Goal: Task Accomplishment & Management: Manage account settings

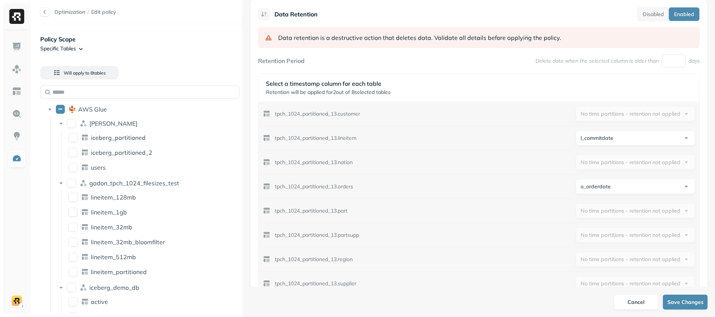
scroll to position [276, 0]
click at [581, 140] on html "Optimization / Edit policy Policy Scope Specific Tables Will apply to 8 table s…" at bounding box center [357, 158] width 715 height 317
click at [587, 140] on html "Optimization / Edit policy Policy Scope Specific Tables Will apply to 8 table s…" at bounding box center [357, 158] width 715 height 317
select select "**********"
drag, startPoint x: 541, startPoint y: 61, endPoint x: 577, endPoint y: 61, distance: 36.1
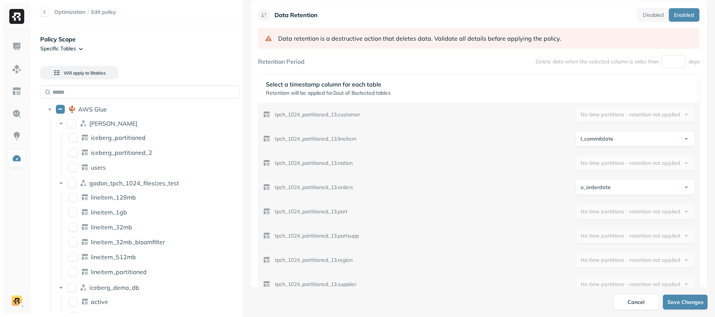
click at [578, 61] on p "Delete data when the selected column is older than" at bounding box center [596, 61] width 123 height 7
drag, startPoint x: 554, startPoint y: 61, endPoint x: 630, endPoint y: 60, distance: 76.3
click at [622, 61] on p "Delete data when the selected column is older than" at bounding box center [596, 61] width 123 height 7
drag, startPoint x: 655, startPoint y: 60, endPoint x: 528, endPoint y: 63, distance: 127.0
click at [528, 63] on div "Retention Period Delete data when the selected column is older than * days" at bounding box center [479, 61] width 442 height 13
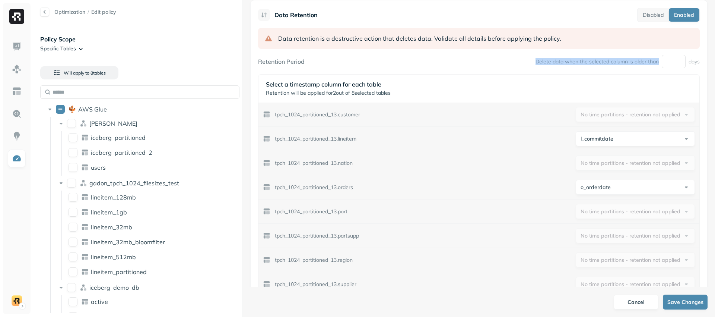
click at [541, 59] on p "Delete data when the selected column is older than" at bounding box center [596, 61] width 123 height 7
drag, startPoint x: 287, startPoint y: 85, endPoint x: 333, endPoint y: 87, distance: 45.8
click at [338, 87] on p "Select a timestamp column for each table" at bounding box center [479, 83] width 426 height 7
drag, startPoint x: 281, startPoint y: 94, endPoint x: 406, endPoint y: 90, distance: 124.8
click at [406, 90] on p "Retention will be applied for 2 out of 8 selected tables" at bounding box center [479, 92] width 426 height 7
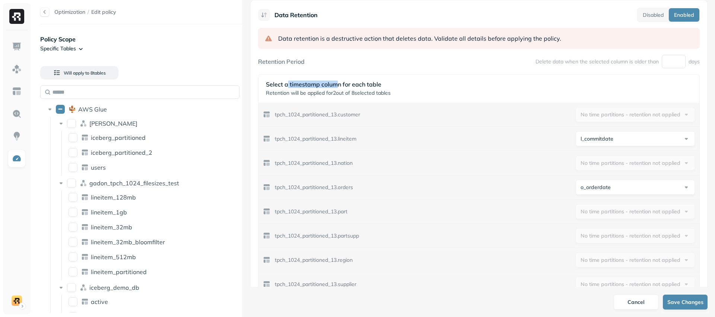
click at [374, 93] on p "Retention will be applied for 2 out of 8 selected tables" at bounding box center [479, 92] width 426 height 7
drag, startPoint x: 355, startPoint y: 94, endPoint x: 397, endPoint y: 92, distance: 42.1
click at [397, 92] on p "Retention will be applied for 2 out of 8 selected tables" at bounding box center [479, 92] width 426 height 7
click at [373, 92] on p "Retention will be applied for 2 out of 8 selected tables" at bounding box center [479, 92] width 426 height 7
click at [624, 141] on html "Optimization / Edit policy Policy Scope Specific Tables Will apply to 8 table s…" at bounding box center [357, 158] width 715 height 317
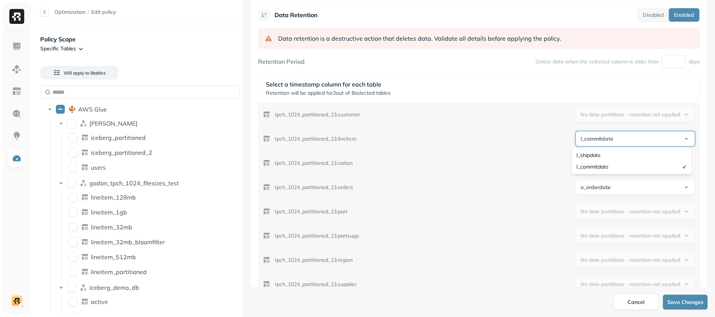
click at [624, 141] on html "Optimization / Edit policy Policy Scope Specific Tables Will apply to 8 table s…" at bounding box center [357, 158] width 715 height 317
click at [554, 120] on div "tpch_1024_partitioned_13.customer No time partitions - retention not applied" at bounding box center [478, 114] width 441 height 24
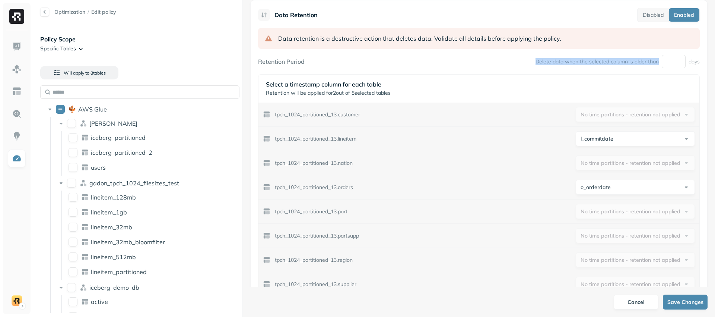
drag, startPoint x: 532, startPoint y: 61, endPoint x: 654, endPoint y: 63, distance: 121.8
click at [654, 63] on p "Delete data when the selected column is older than" at bounding box center [596, 61] width 123 height 7
click at [616, 61] on p "Delete data when the selected column is older than" at bounding box center [596, 61] width 123 height 7
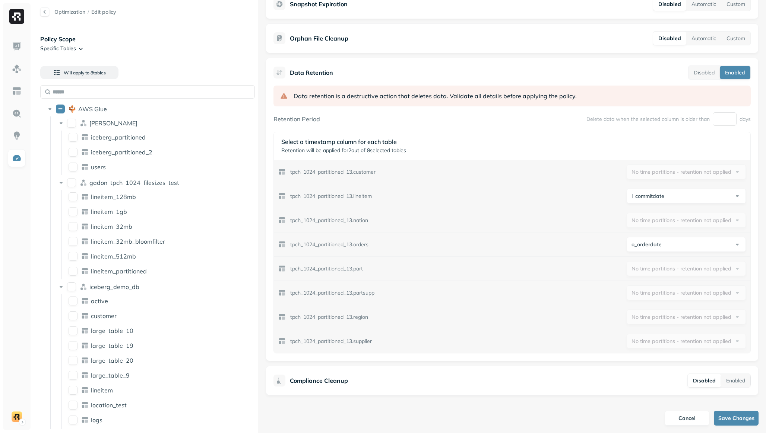
scroll to position [218, 0]
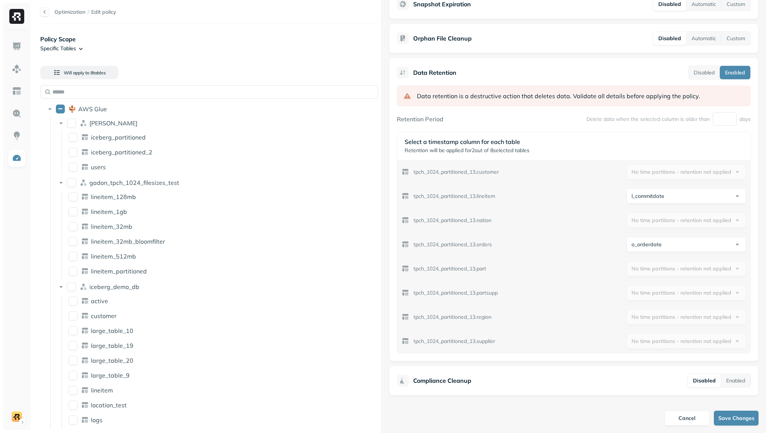
click at [382, 209] on div "Optimization / Edit policy Policy Scope Specific Tables Will apply to 8 table s…" at bounding box center [399, 216] width 733 height 433
click at [65, 112] on div "AWS Glue" at bounding box center [210, 109] width 335 height 12
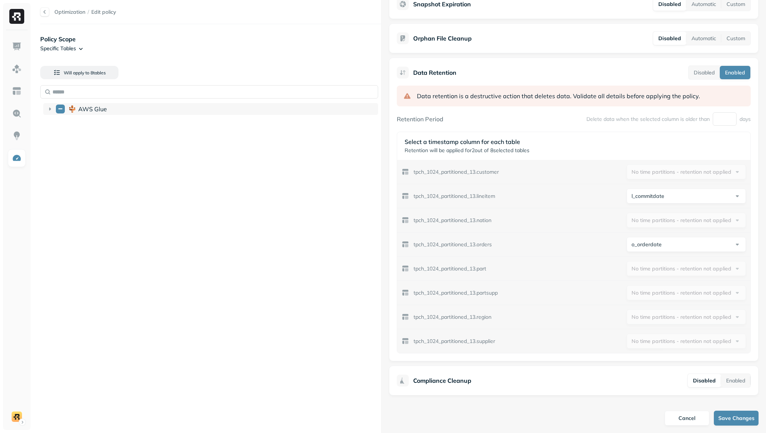
click at [62, 111] on button "AWS Glue" at bounding box center [60, 109] width 9 height 9
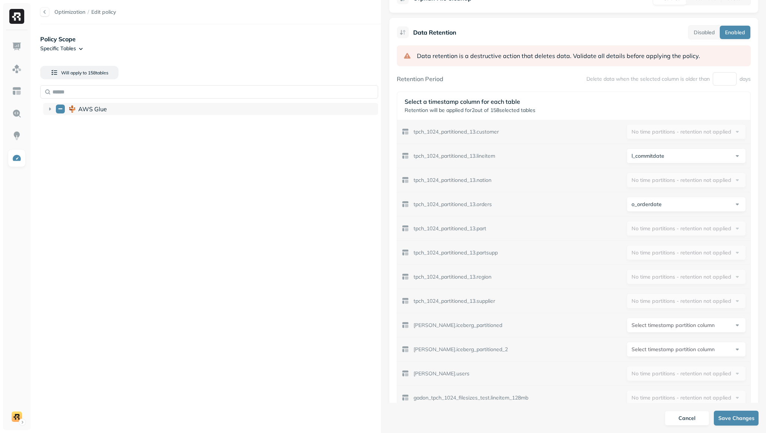
click at [61, 111] on button "AWS Glue" at bounding box center [60, 109] width 9 height 9
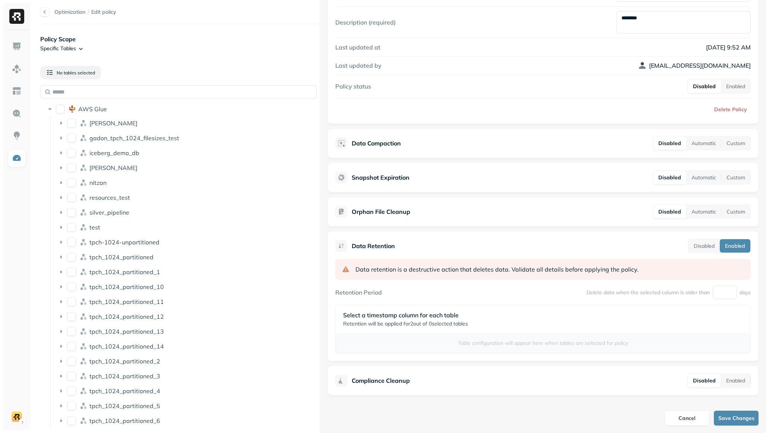
click at [318, 264] on div "Optimization / Edit policy Policy Scope Specific Tables No tables selected AWS …" at bounding box center [399, 216] width 733 height 433
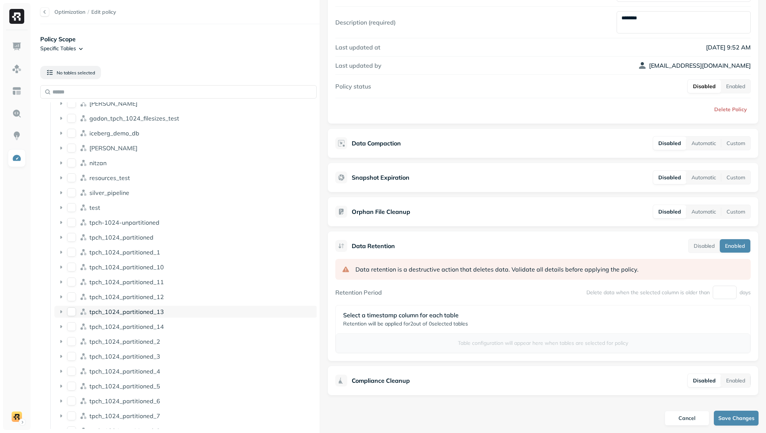
scroll to position [48, 0]
type button "on"
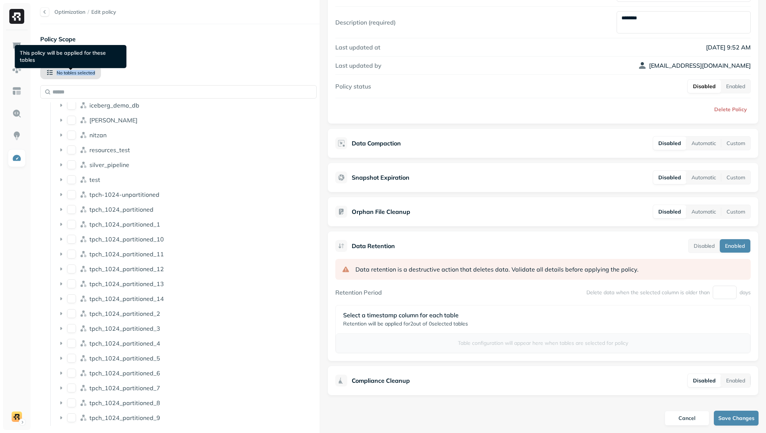
drag, startPoint x: 83, startPoint y: 71, endPoint x: 58, endPoint y: 71, distance: 25.0
click at [58, 71] on div "No tables selected" at bounding box center [179, 72] width 279 height 25
copy span "No tables selected"
click at [269, 53] on div "Policy Scope Specific Tables No tables selected on AWS Glue [PERSON_NAME] gadon…" at bounding box center [179, 232] width 279 height 401
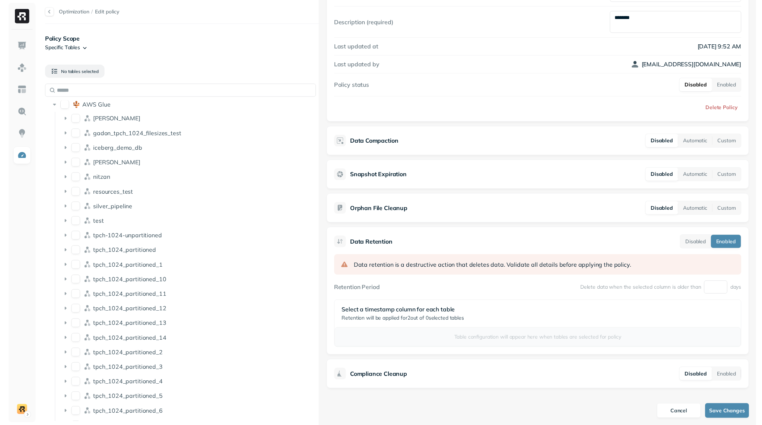
scroll to position [0, 0]
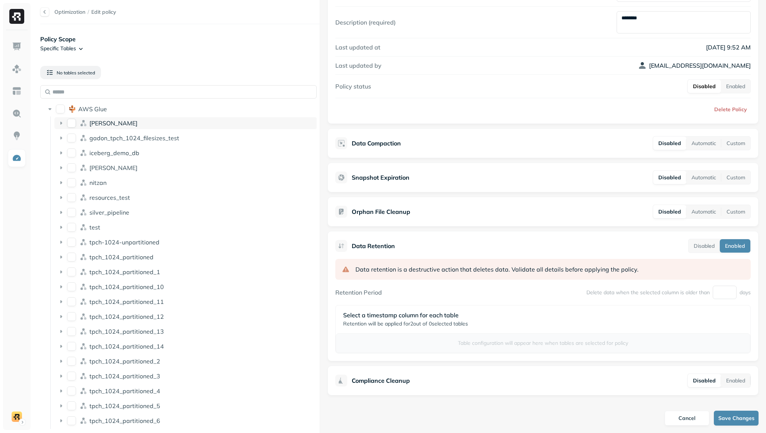
click at [61, 125] on icon at bounding box center [60, 123] width 7 height 7
click at [60, 155] on icon at bounding box center [60, 152] width 7 height 7
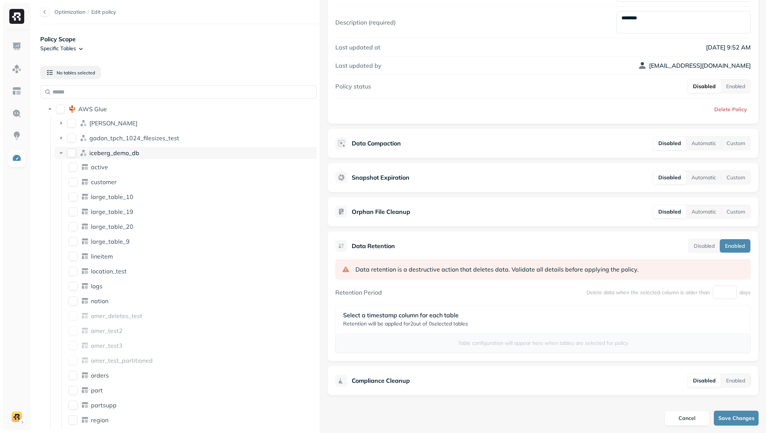
click at [60, 155] on icon at bounding box center [60, 152] width 7 height 7
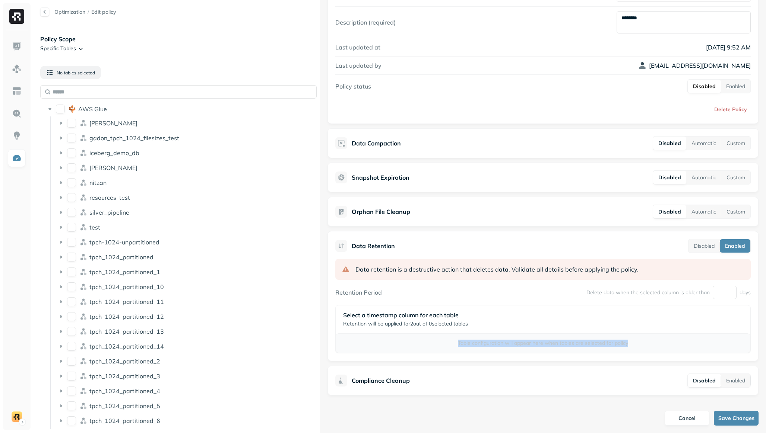
drag, startPoint x: 449, startPoint y: 345, endPoint x: 654, endPoint y: 350, distance: 204.5
click at [640, 316] on div "Table configuration will appear here when tables are selected for policy" at bounding box center [543, 344] width 414 height 20
copy p "Table configuration will appear here when tables are selected for policy"
click at [677, 316] on p "Table configuration will appear here when tables are selected for policy" at bounding box center [543, 343] width 402 height 7
drag, startPoint x: 342, startPoint y: 315, endPoint x: 491, endPoint y: 320, distance: 149.0
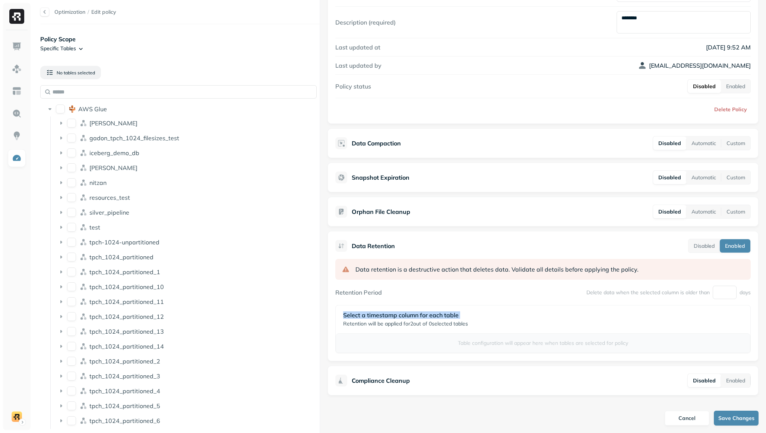
click at [491, 316] on div "Select a timestamp column for each table Retention will be applied for 2 out of…" at bounding box center [543, 320] width 414 height 28
copy p "Select a timestamp column for each table"
drag, startPoint x: 343, startPoint y: 325, endPoint x: 480, endPoint y: 325, distance: 136.7
click at [479, 316] on p "Retention will be applied for 2 out of 0 selected tables" at bounding box center [543, 324] width 400 height 7
copy p "Retention will be applied for 2 out of 0 selected tables"
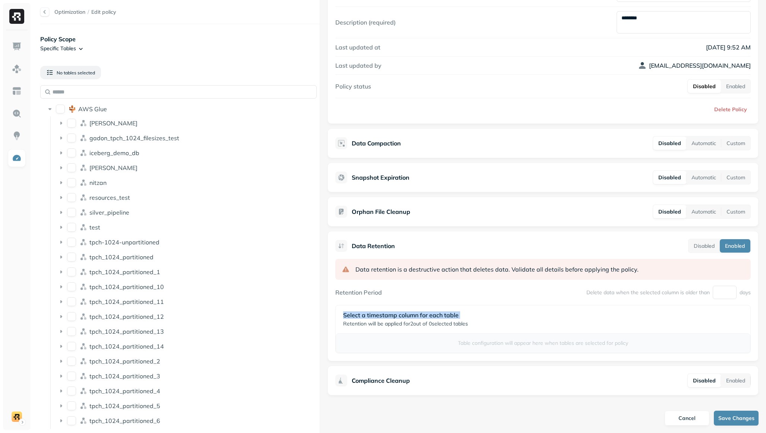
click at [538, 316] on div "Select a timestamp column for each table Retention will be applied for 2 out of…" at bounding box center [543, 320] width 414 height 28
click at [482, 316] on div "Table configuration will appear here when tables are selected for policy" at bounding box center [543, 344] width 414 height 20
click at [446, 267] on span "Data retention is a destructive action that deletes data." at bounding box center [432, 269] width 155 height 9
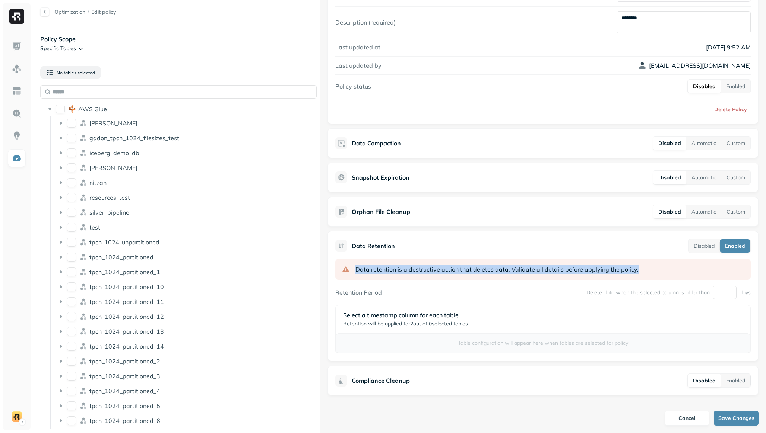
click at [446, 267] on span "Data retention is a destructive action that deletes data." at bounding box center [432, 269] width 155 height 9
click at [496, 268] on span "Data retention is a destructive action that deletes data." at bounding box center [432, 269] width 155 height 9
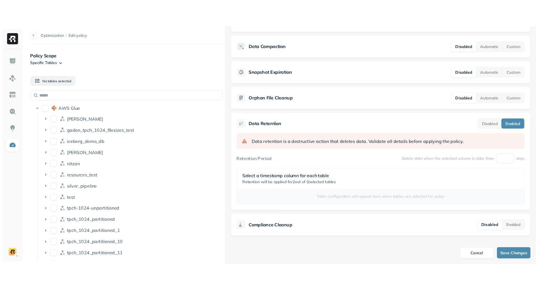
scroll to position [197, 0]
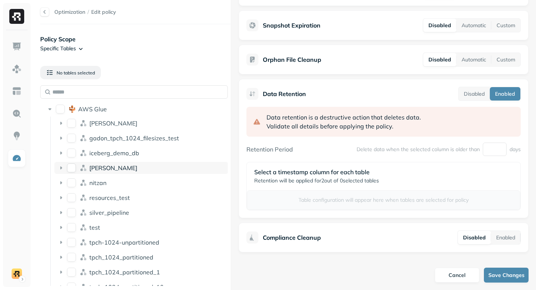
click at [60, 168] on icon at bounding box center [60, 167] width 7 height 7
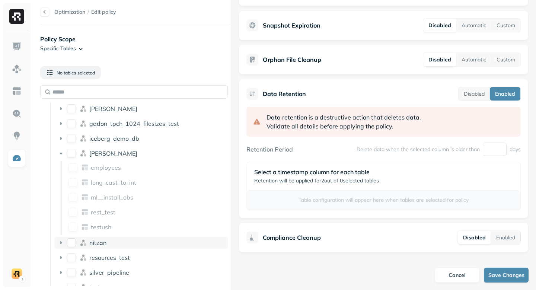
click at [60, 239] on icon at bounding box center [60, 242] width 7 height 7
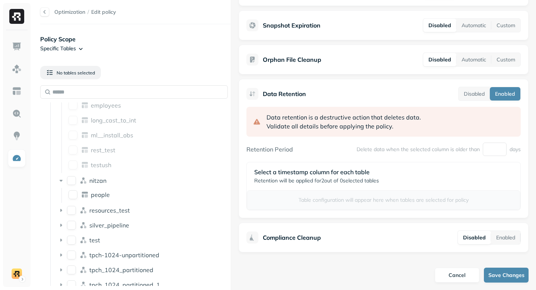
scroll to position [79, 0]
click at [75, 195] on button "people" at bounding box center [73, 192] width 9 height 9
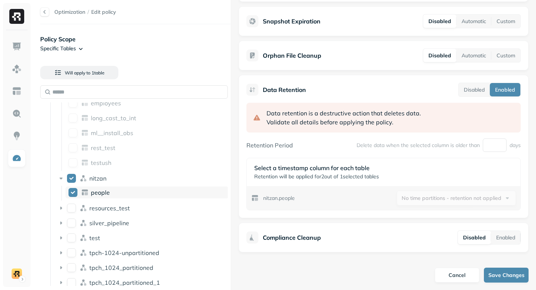
click at [74, 190] on button "people" at bounding box center [73, 192] width 9 height 9
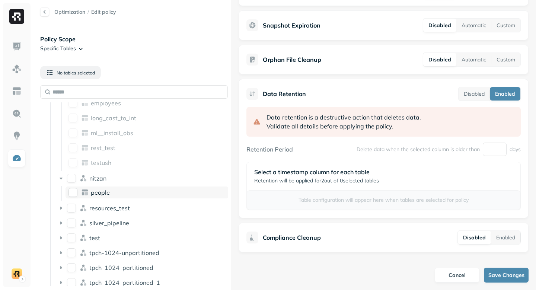
scroll to position [197, 0]
click at [62, 180] on icon at bounding box center [60, 178] width 7 height 7
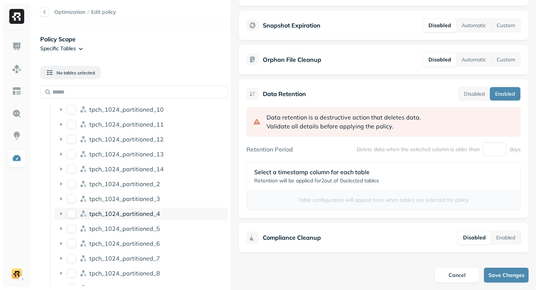
scroll to position [266, 0]
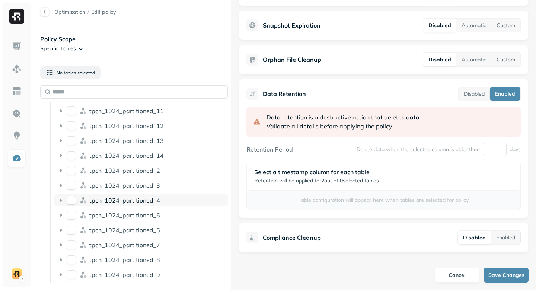
click at [72, 201] on button "tpch_1024_partitioned_4" at bounding box center [71, 200] width 9 height 9
click at [73, 202] on button "tpch_1024_partitioned_4" at bounding box center [71, 200] width 9 height 9
click at [70, 201] on button "tpch_1024_partitioned_4" at bounding box center [71, 200] width 9 height 9
click at [61, 200] on icon at bounding box center [61, 200] width 2 height 3
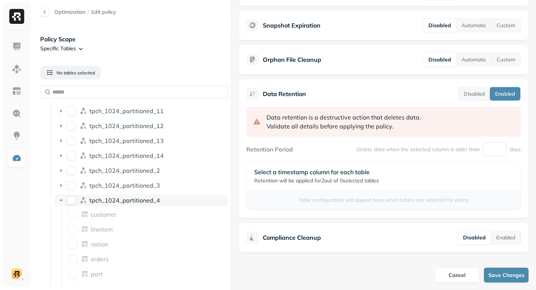
click at [69, 199] on button "tpch_1024_partitioned_4" at bounding box center [71, 200] width 9 height 9
click at [61, 201] on icon at bounding box center [60, 200] width 7 height 7
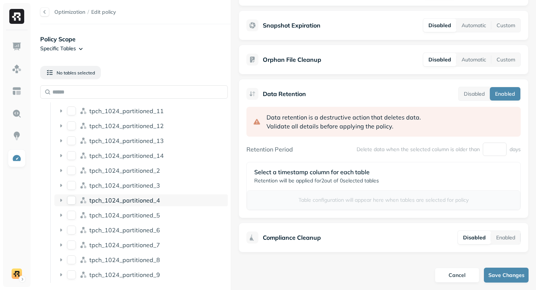
scroll to position [0, 0]
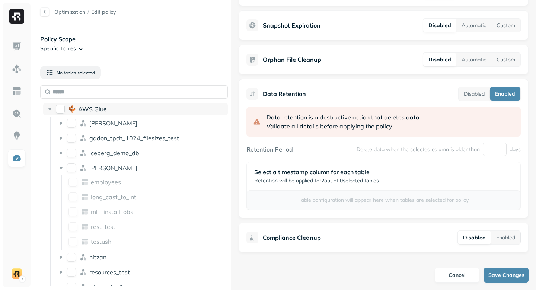
click at [57, 111] on button "on" at bounding box center [60, 109] width 9 height 9
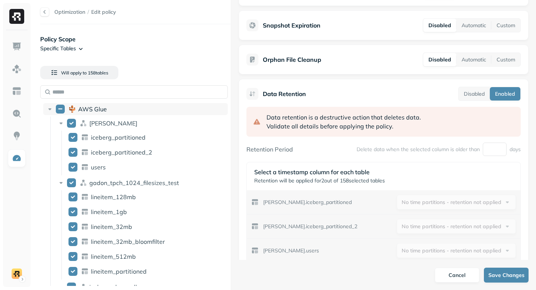
scroll to position [258, 0]
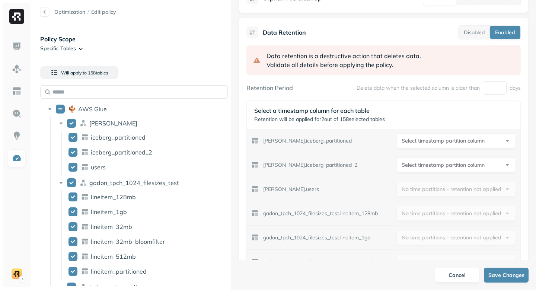
click at [438, 169] on html "Optimization / Edit policy Policy Scope Specific Tables Will apply to 158 table…" at bounding box center [268, 145] width 536 height 290
click at [435, 140] on html "Optimization / Edit policy Policy Scope Specific Tables Will apply to 158 table…" at bounding box center [268, 145] width 536 height 290
click at [434, 140] on html "Optimization / Edit policy Policy Scope Specific Tables Will apply to 158 table…" at bounding box center [268, 145] width 536 height 290
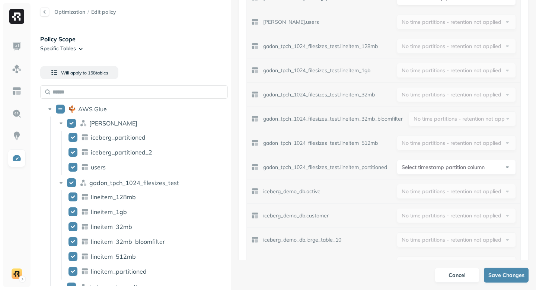
scroll to position [449, 0]
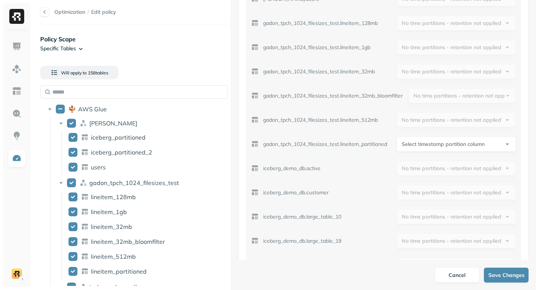
click at [432, 146] on html "Optimization / Edit policy Policy Scope Specific Tables Will apply to 158 table…" at bounding box center [268, 145] width 536 height 290
click at [404, 146] on html "Optimization / Edit policy Policy Scope Specific Tables Will apply to 158 table…" at bounding box center [268, 145] width 536 height 290
click at [377, 141] on p "gadon_tpch_1024_filesizes_test.lineitem_partitioned" at bounding box center [325, 144] width 124 height 7
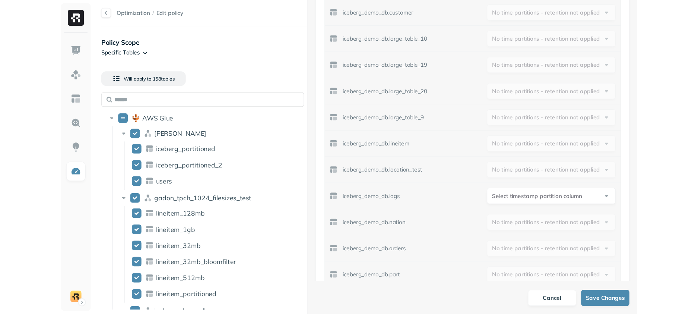
scroll to position [633, 0]
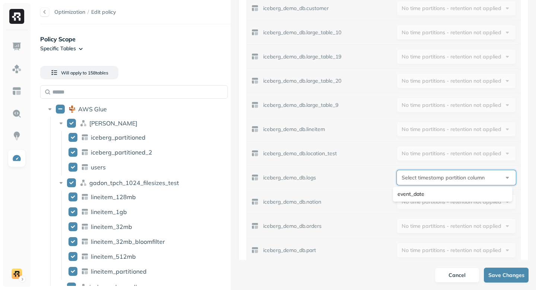
click at [415, 180] on html "Optimization / Edit policy Policy Scope Specific Tables Will apply to 158 table…" at bounding box center [268, 145] width 536 height 290
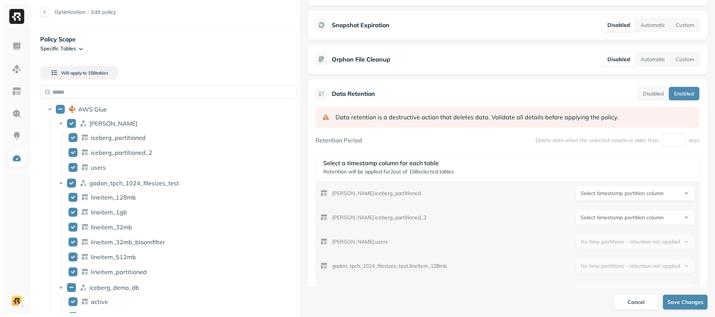
scroll to position [229, 0]
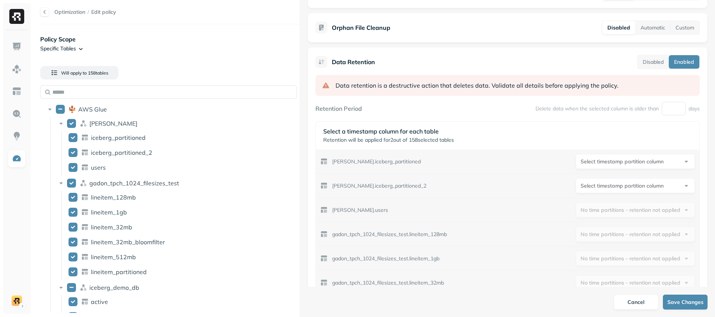
drag, startPoint x: 673, startPoint y: 111, endPoint x: 656, endPoint y: 110, distance: 16.8
click at [656, 110] on div "Delete data when the selected column is older than * days" at bounding box center [617, 108] width 164 height 13
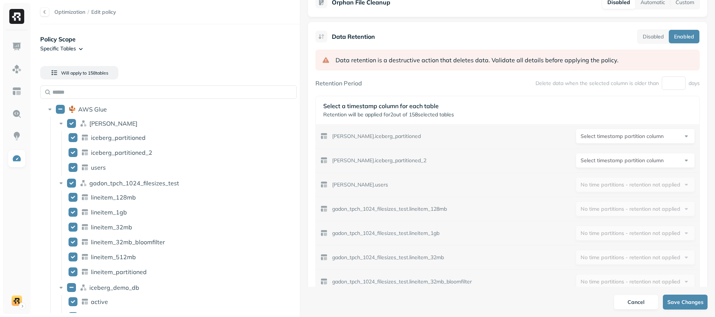
scroll to position [319, 0]
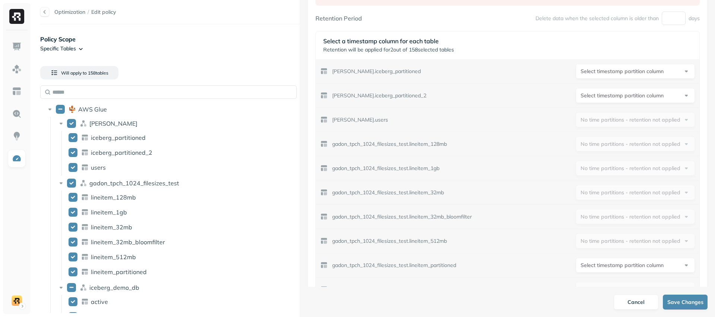
type input "*"
click at [654, 95] on html "Optimization / Edit policy Policy Scope Specific Tables Will apply to 158 table…" at bounding box center [357, 158] width 715 height 317
click at [648, 68] on html "Optimization / Edit policy Policy Scope Specific Tables Will apply to 158 table…" at bounding box center [357, 158] width 715 height 317
click at [647, 70] on html "Optimization / Edit policy Policy Scope Specific Tables Will apply to 158 table…" at bounding box center [357, 158] width 715 height 317
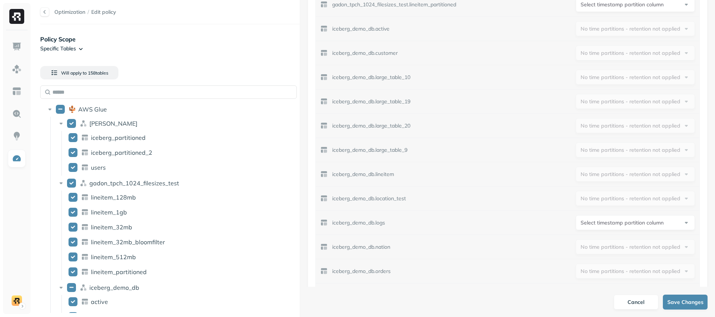
scroll to position [744, 0]
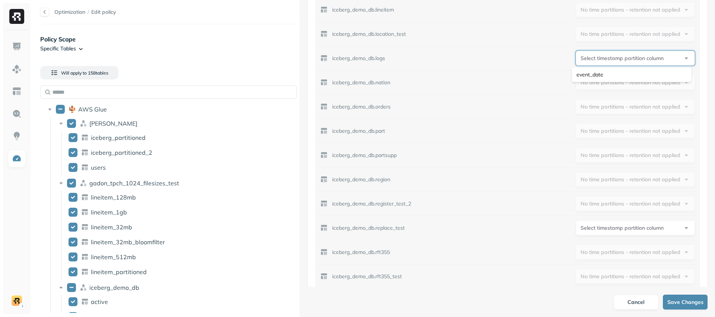
click at [593, 61] on html "Optimization / Edit policy Policy Scope Specific Tables Will apply to 158 table…" at bounding box center [357, 158] width 715 height 317
click at [591, 60] on html "Optimization / Edit policy Policy Scope Specific Tables Will apply to 158 table…" at bounding box center [357, 158] width 715 height 317
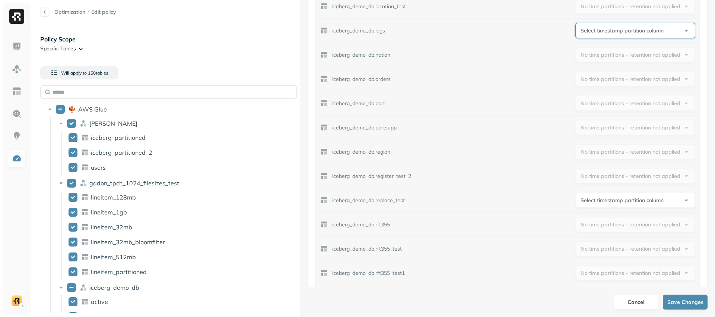
scroll to position [861, 0]
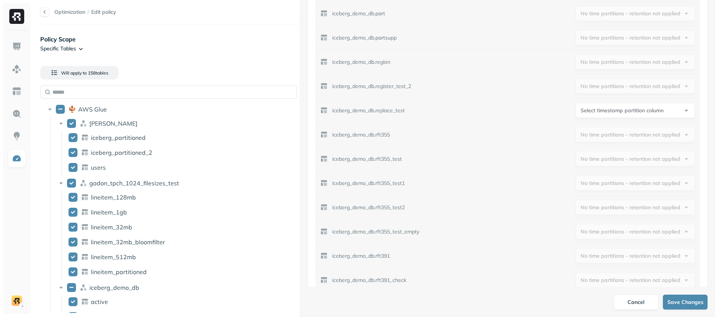
click at [587, 107] on html "Optimization / Edit policy Policy Scope Specific Tables Will apply to 158 table…" at bounding box center [357, 158] width 715 height 317
click at [582, 109] on html "Optimization / Edit policy Policy Scope Specific Tables Will apply to 158 table…" at bounding box center [357, 158] width 715 height 317
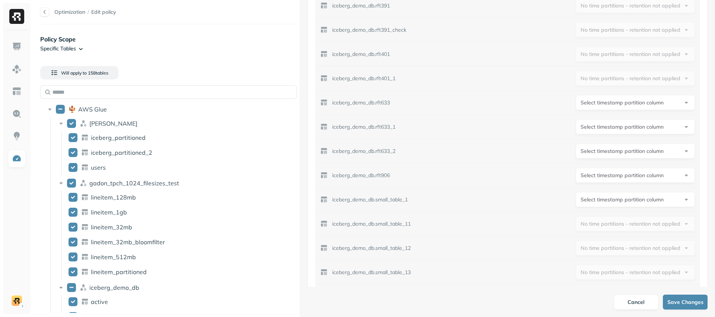
scroll to position [1112, 0]
click at [607, 104] on html "Optimization / Edit policy Policy Scope Specific Tables Will apply to 158 table…" at bounding box center [357, 158] width 715 height 317
click at [558, 131] on html "Optimization / Edit policy Policy Scope Specific Tables Will apply to 158 table…" at bounding box center [357, 158] width 715 height 317
click at [574, 127] on html "Optimization / Edit policy Policy Scope Specific Tables Will apply to 158 table…" at bounding box center [357, 158] width 715 height 317
click at [563, 145] on html "Optimization / Edit policy Policy Scope Specific Tables Will apply to 158 table…" at bounding box center [357, 158] width 715 height 317
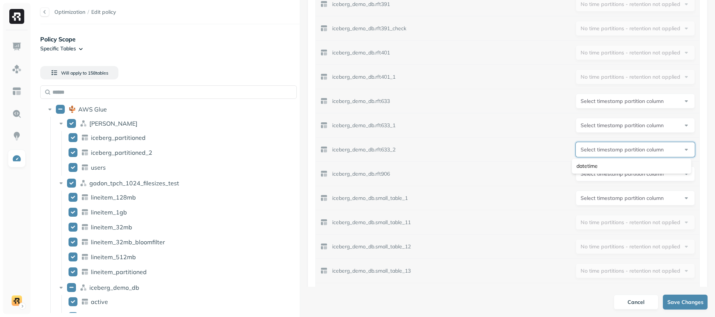
click at [592, 149] on html "Optimization / Edit policy Policy Scope Specific Tables Will apply to 158 table…" at bounding box center [357, 158] width 715 height 317
click at [551, 149] on html "Optimization / Edit policy Policy Scope Specific Tables Will apply to 158 table…" at bounding box center [357, 158] width 715 height 317
click at [638, 191] on html "Optimization / Edit policy Policy Scope Specific Tables Will apply to 158 table…" at bounding box center [357, 158] width 715 height 317
click at [630, 179] on html "Optimization / Edit policy Policy Scope Specific Tables Will apply to 158 table…" at bounding box center [357, 158] width 715 height 317
click at [630, 178] on html "Optimization / Edit policy Policy Scope Specific Tables Will apply to 158 table…" at bounding box center [357, 158] width 715 height 317
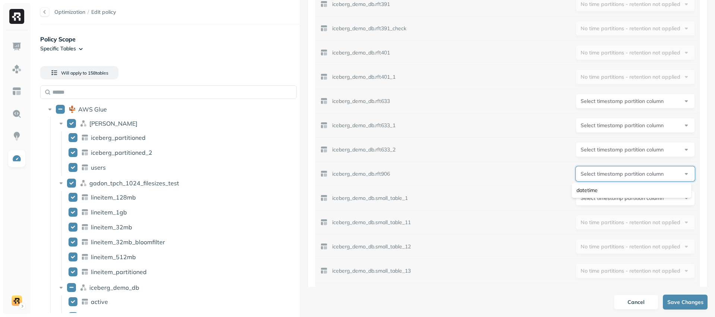
click at [623, 176] on html "Optimization / Edit policy Policy Scope Specific Tables Will apply to 158 table…" at bounding box center [357, 158] width 715 height 317
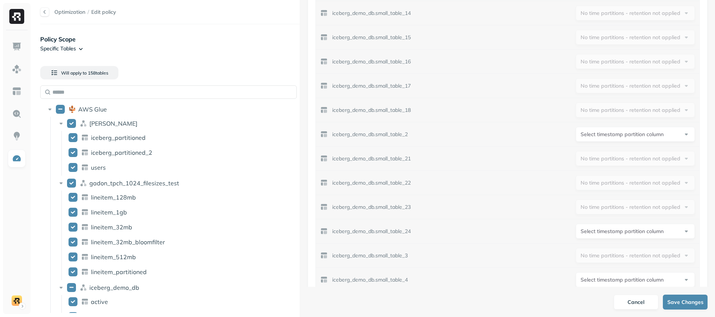
scroll to position [1395, 0]
click at [604, 232] on html "Optimization / Edit policy Policy Scope Specific Tables Will apply to 158 table…" at bounding box center [357, 158] width 715 height 317
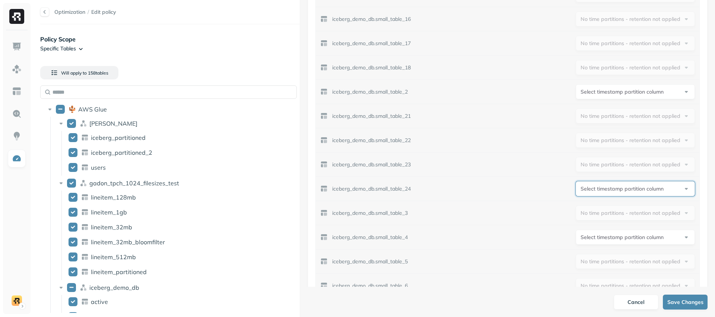
scroll to position [1465, 0]
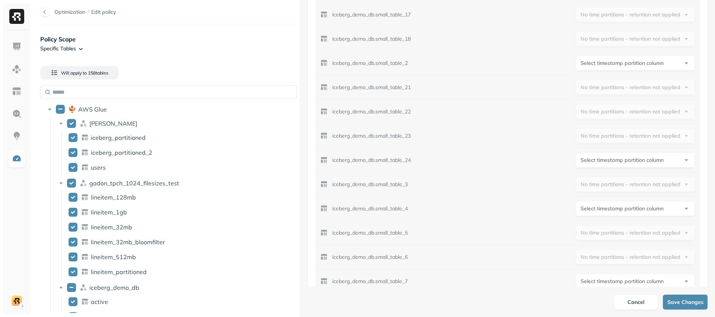
click at [600, 200] on div "iceberg_demo_db.small_table_4 Select timestamp partition column ****** ******" at bounding box center [508, 208] width 384 height 24
click at [600, 207] on html "Optimization / Edit policy Policy Scope Specific Tables Will apply to 158 table…" at bounding box center [357, 158] width 715 height 317
click at [557, 207] on html "Optimization / Edit policy Policy Scope Specific Tables Will apply to 158 table…" at bounding box center [357, 158] width 715 height 317
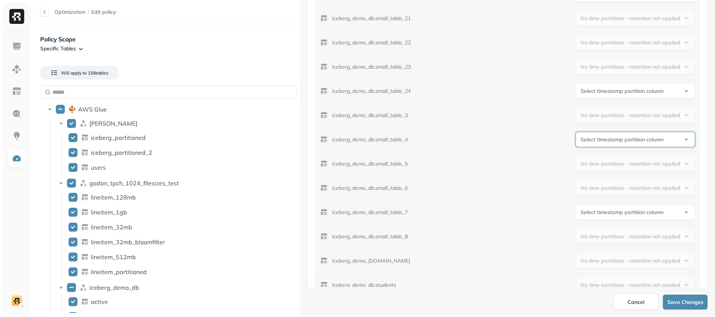
scroll to position [1551, 0]
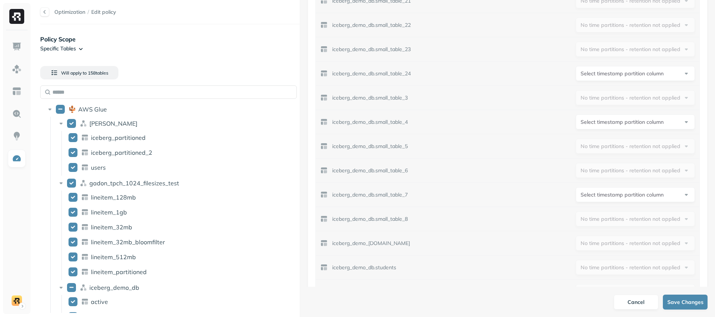
click at [582, 195] on html "Optimization / Edit policy Policy Scope Specific Tables Will apply to 158 table…" at bounding box center [357, 158] width 715 height 317
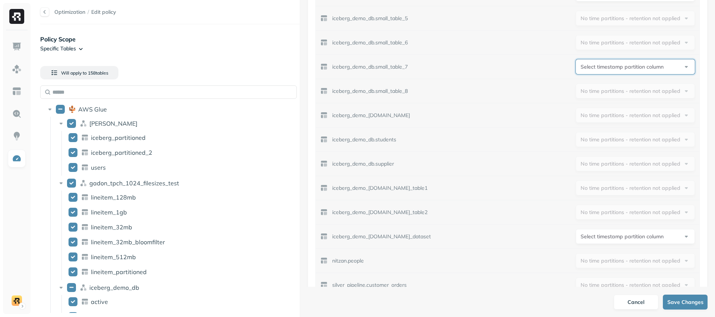
scroll to position [1679, 0]
click at [585, 230] on html "Optimization / Edit policy Policy Scope Specific Tables Will apply to 158 table…" at bounding box center [357, 158] width 715 height 317
click at [587, 233] on html "Optimization / Edit policy Policy Scope Specific Tables Will apply to 158 table…" at bounding box center [357, 158] width 715 height 317
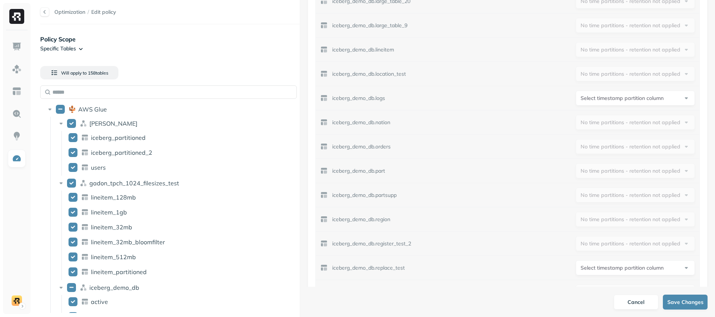
scroll to position [0, 0]
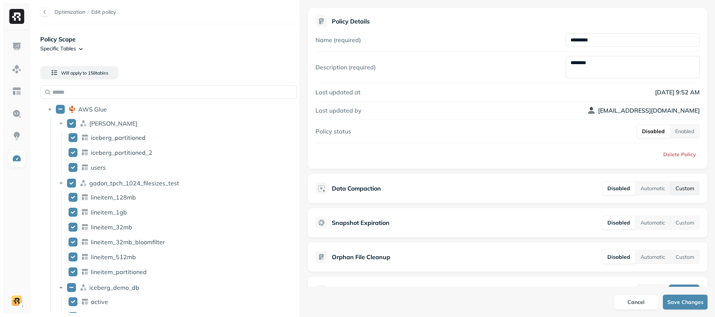
click at [678, 188] on button "Custom" at bounding box center [684, 187] width 29 height 13
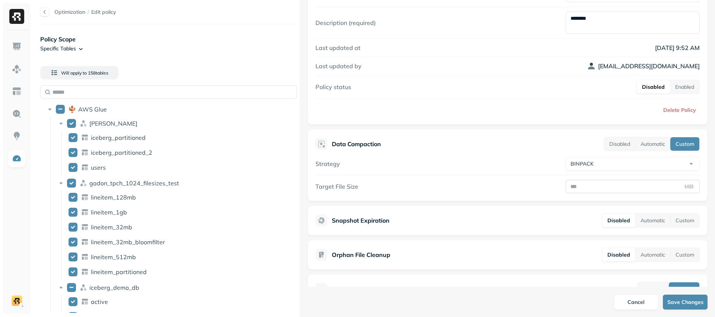
scroll to position [47, 0]
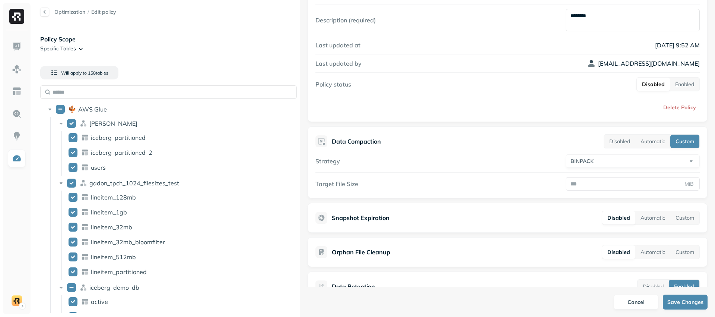
click at [628, 161] on html "Optimization / Edit policy Policy Scope Specific Tables Will apply to 158 table…" at bounding box center [357, 158] width 715 height 317
select select "****"
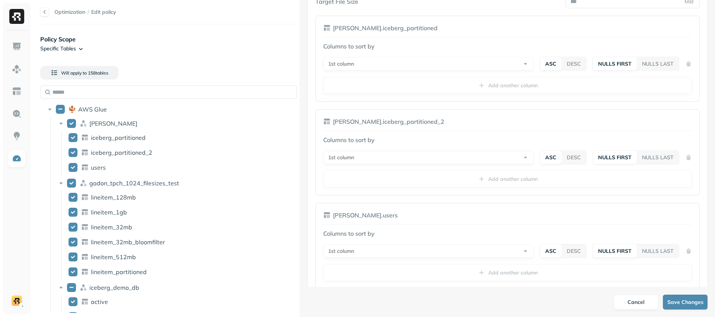
scroll to position [236, 0]
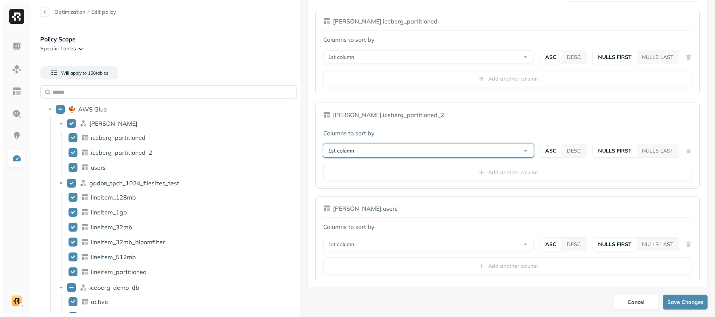
click at [489, 150] on button "1st column" at bounding box center [428, 150] width 210 height 13
click at [438, 148] on button "1st column" at bounding box center [428, 150] width 210 height 13
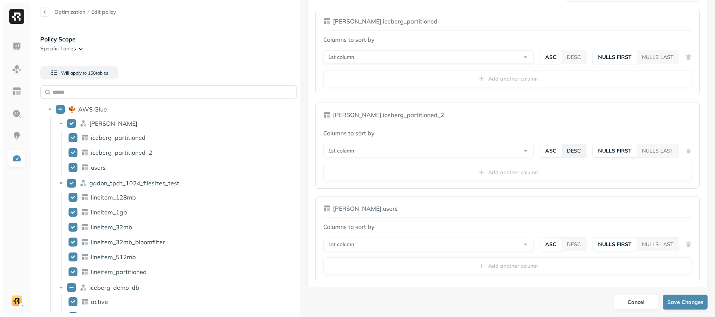
click at [574, 152] on button "DESC" at bounding box center [574, 150] width 25 height 13
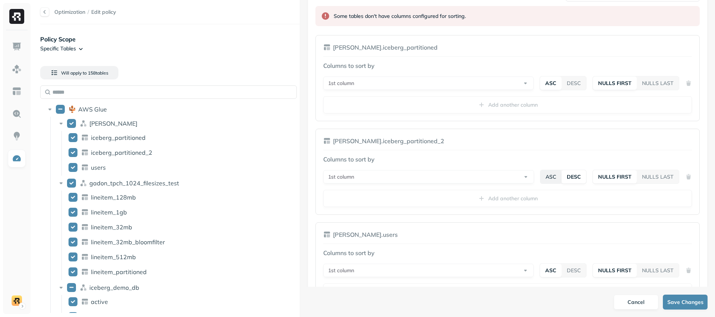
click at [549, 178] on button "ASC" at bounding box center [550, 176] width 21 height 13
click at [644, 175] on button "NULLS LAST" at bounding box center [658, 176] width 42 height 13
click at [614, 177] on button "NULLS FIRST" at bounding box center [614, 176] width 44 height 13
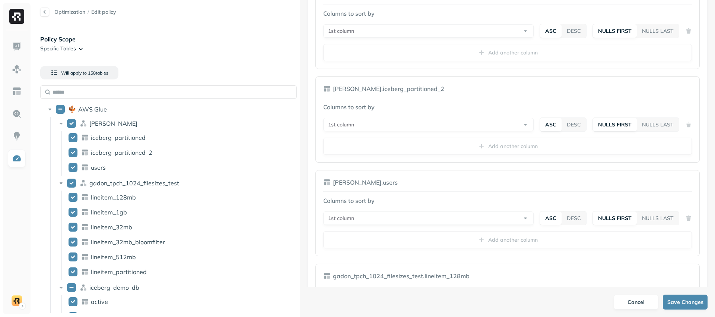
scroll to position [293, 0]
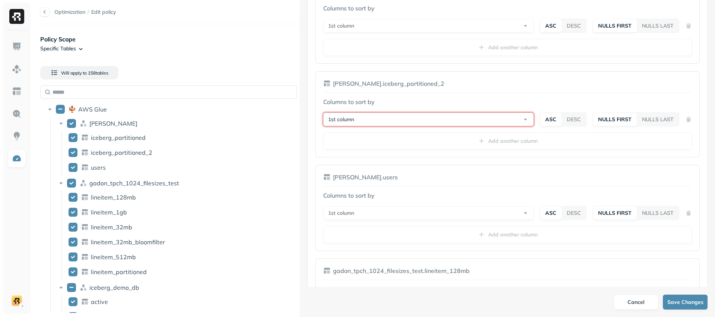
click at [516, 121] on button "1st column" at bounding box center [428, 118] width 210 height 13
click at [529, 96] on div "[PERSON_NAME].iceberg_partitioned_2 Columns to sort by 1st column ASC DESC NULL…" at bounding box center [507, 114] width 384 height 86
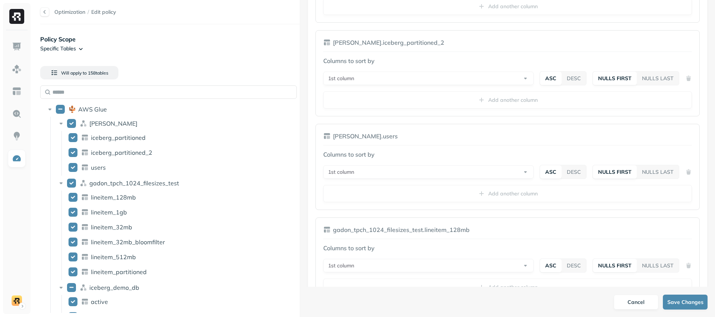
scroll to position [338, 0]
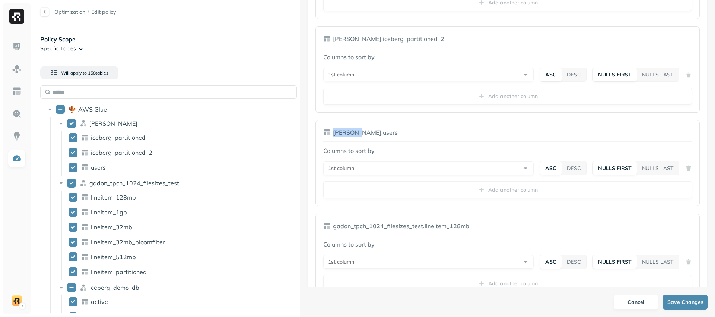
drag, startPoint x: 332, startPoint y: 131, endPoint x: 357, endPoint y: 134, distance: 24.7
click at [357, 134] on span "[PERSON_NAME].users" at bounding box center [507, 132] width 369 height 9
click at [363, 133] on span "[PERSON_NAME].users" at bounding box center [507, 132] width 369 height 9
click at [359, 170] on button "1st column" at bounding box center [428, 167] width 210 height 13
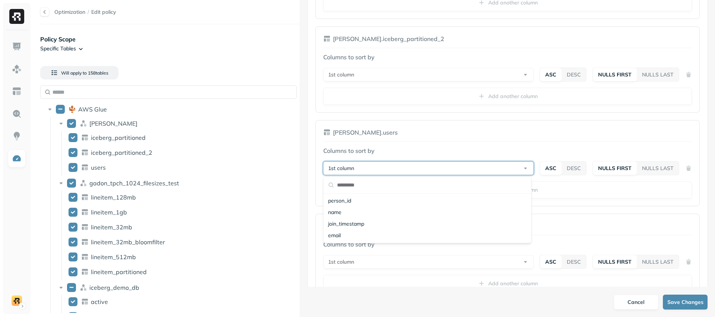
click at [361, 169] on button "1st column" at bounding box center [428, 167] width 210 height 13
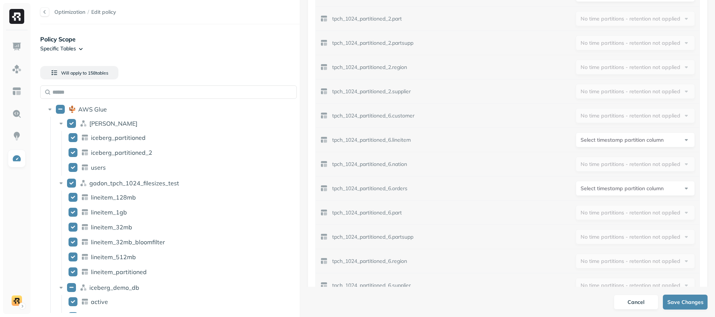
scroll to position [18347, 0]
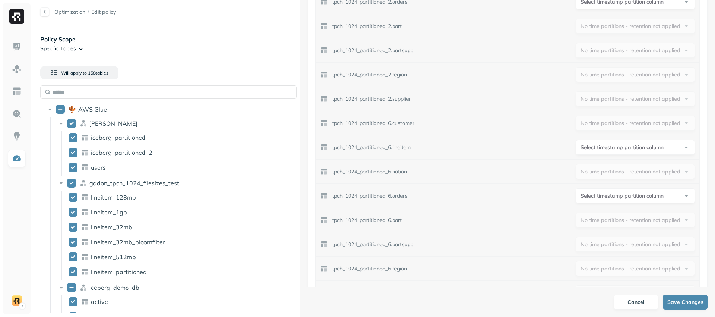
click at [612, 146] on html "Optimization / Edit policy Policy Scope Specific Tables Will apply to 158 table…" at bounding box center [357, 158] width 715 height 317
drag, startPoint x: 601, startPoint y: 149, endPoint x: 564, endPoint y: 147, distance: 37.3
click at [601, 149] on html "Optimization / Edit policy Policy Scope Specific Tables Will apply to 158 table…" at bounding box center [357, 158] width 715 height 317
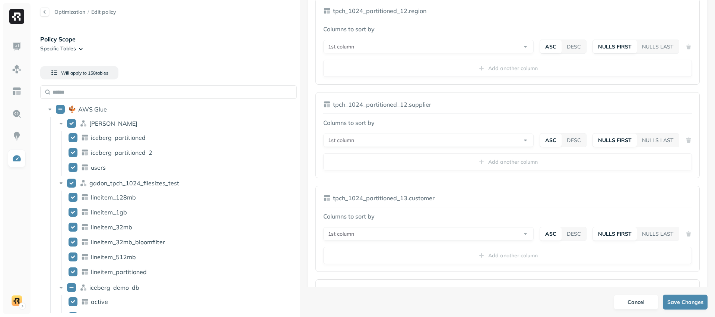
scroll to position [10366, 0]
click at [320, 146] on div at bounding box center [320, 158] width 0 height 317
click at [569, 142] on button "DESC" at bounding box center [574, 140] width 25 height 13
click at [550, 143] on button "ASC" at bounding box center [550, 140] width 21 height 13
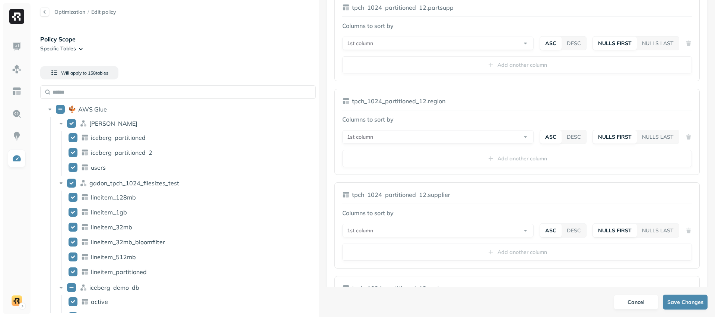
scroll to position [10257, 0]
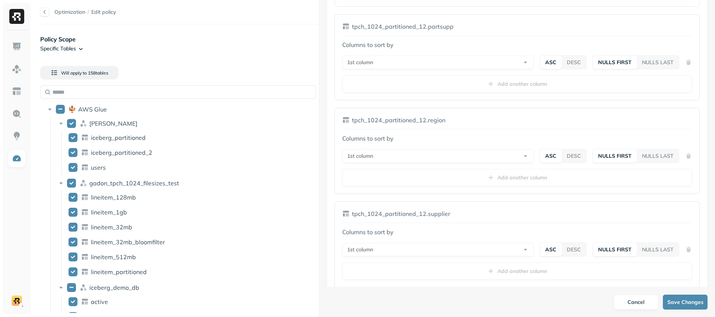
click at [684, 156] on div "1st column ASC DESC NULLS FIRST NULLS LAST" at bounding box center [517, 156] width 350 height 14
click at [657, 158] on button "NULLS LAST" at bounding box center [658, 155] width 42 height 13
click at [575, 153] on button "DESC" at bounding box center [573, 155] width 25 height 13
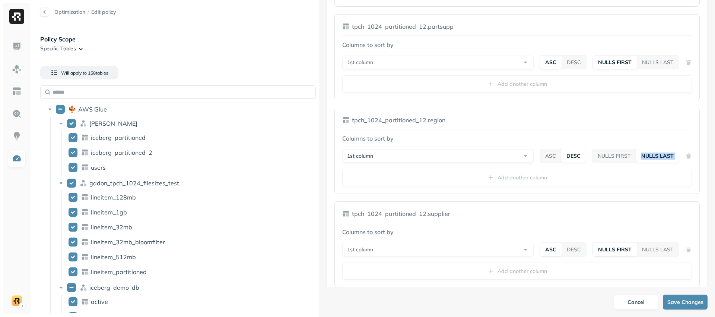
drag, startPoint x: 546, startPoint y: 156, endPoint x: 529, endPoint y: 156, distance: 16.8
click at [543, 156] on button "ASC" at bounding box center [550, 155] width 21 height 13
click at [522, 156] on button "1st column" at bounding box center [437, 155] width 191 height 13
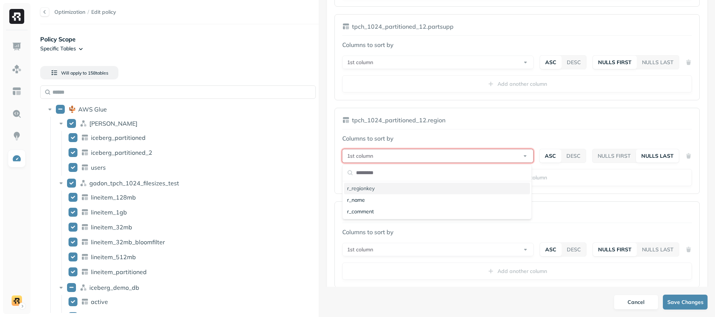
click at [461, 188] on div "r_regionkey" at bounding box center [437, 188] width 186 height 12
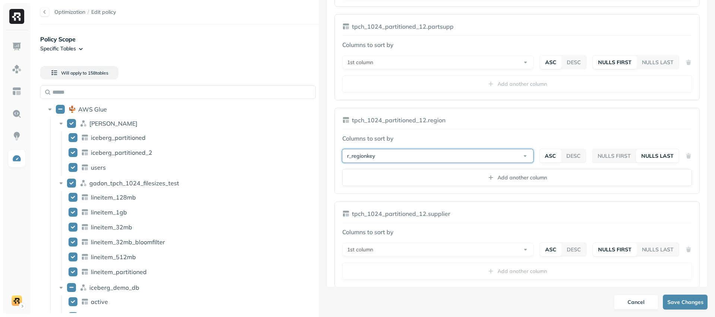
click at [462, 159] on button "r_regionkey" at bounding box center [437, 155] width 191 height 13
click at [414, 202] on div "r_name" at bounding box center [437, 200] width 186 height 12
click at [444, 158] on button "r_name" at bounding box center [437, 155] width 191 height 13
click at [433, 209] on div "r_comment" at bounding box center [437, 212] width 186 height 12
click at [500, 156] on button "r_comment" at bounding box center [437, 155] width 191 height 13
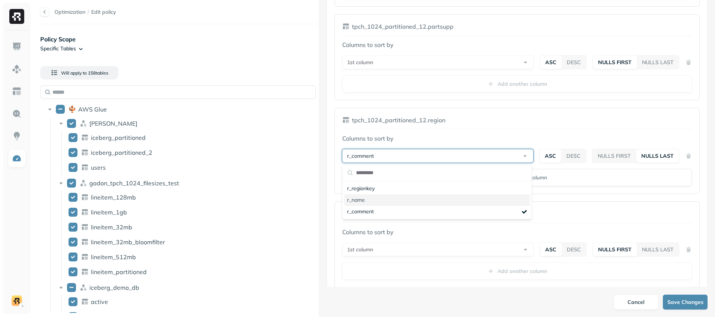
click at [477, 192] on div "r_regionkey" at bounding box center [437, 188] width 186 height 12
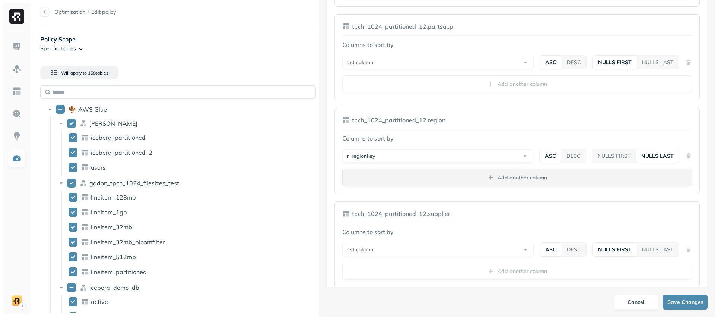
click at [490, 177] on span "Add another column" at bounding box center [517, 177] width 60 height 7
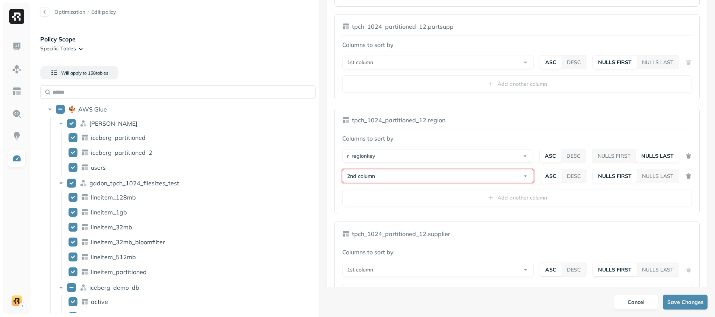
click at [489, 173] on button "2nd column" at bounding box center [437, 175] width 191 height 13
click at [454, 221] on div "r_name" at bounding box center [436, 220] width 185 height 12
click at [520, 177] on button "r_name" at bounding box center [437, 175] width 191 height 13
click at [455, 226] on div "r_comment" at bounding box center [436, 232] width 185 height 12
click at [653, 174] on button "NULLS LAST" at bounding box center [658, 175] width 42 height 13
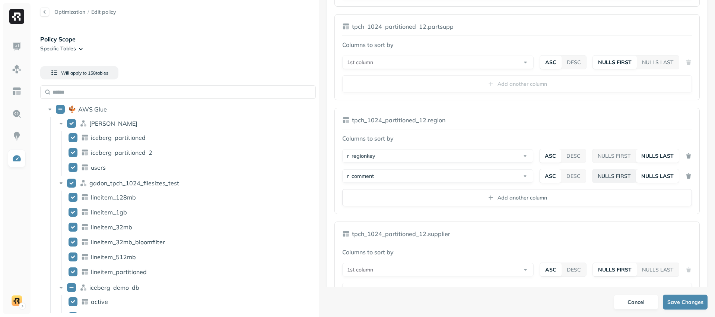
click at [616, 180] on button "NULLS FIRST" at bounding box center [614, 175] width 44 height 13
click at [575, 181] on button "DESC" at bounding box center [574, 175] width 25 height 13
click at [549, 179] on button "ASC" at bounding box center [550, 175] width 21 height 13
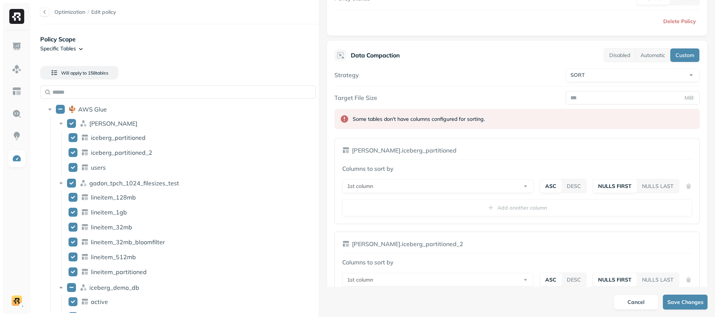
scroll to position [143, 0]
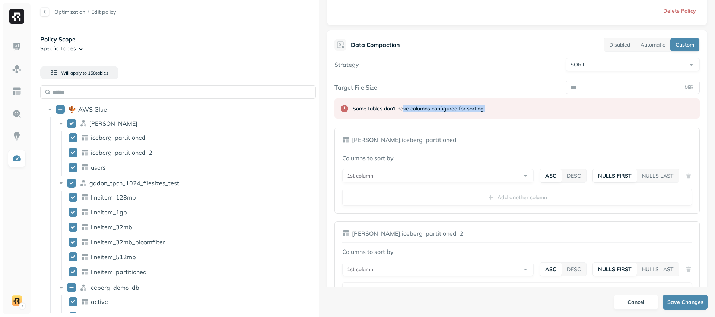
drag, startPoint x: 423, startPoint y: 111, endPoint x: 503, endPoint y: 117, distance: 79.9
click at [503, 117] on div "Some tables don't have columns configured for sorting." at bounding box center [516, 108] width 365 height 20
click at [468, 110] on div "Some tables don't have columns configured for sorting." at bounding box center [419, 108] width 132 height 7
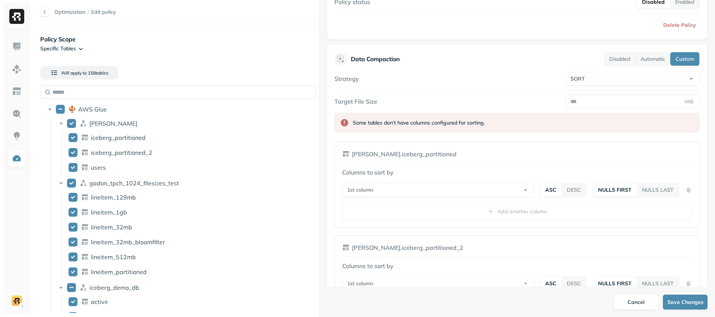
scroll to position [129, 0]
click at [578, 193] on button "DESC" at bounding box center [574, 189] width 25 height 13
click at [515, 192] on button "1st column" at bounding box center [438, 189] width 192 height 13
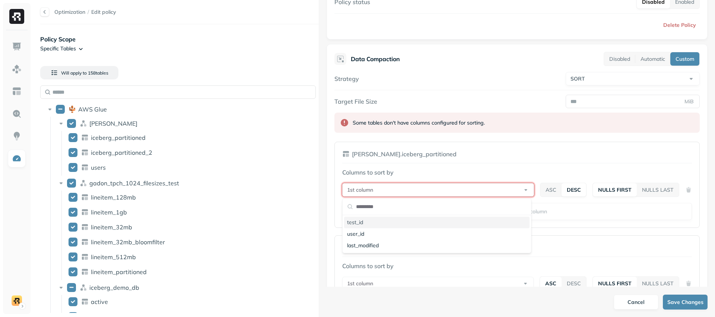
click at [477, 225] on div "test_id" at bounding box center [436, 222] width 185 height 12
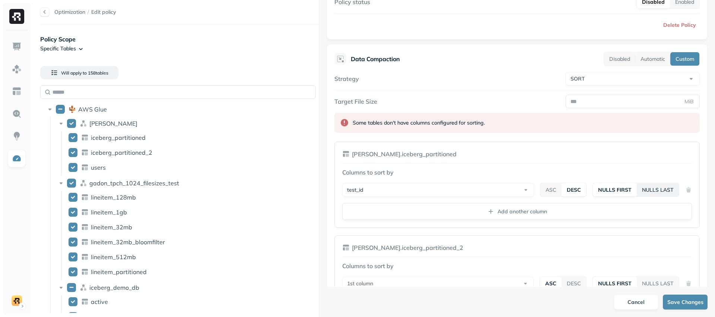
click at [649, 188] on button "NULLS LAST" at bounding box center [658, 189] width 42 height 13
click at [503, 191] on button "test_id" at bounding box center [437, 189] width 191 height 13
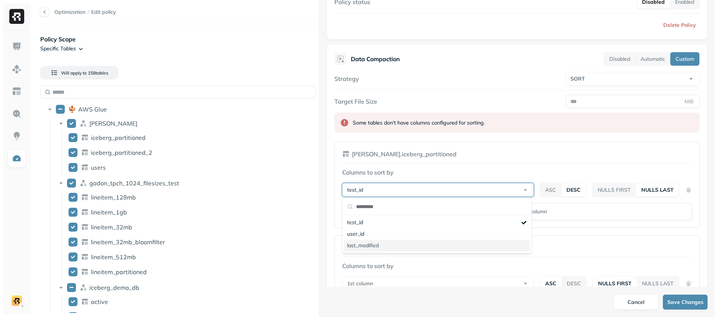
click at [449, 240] on div "last_modified" at bounding box center [436, 245] width 185 height 12
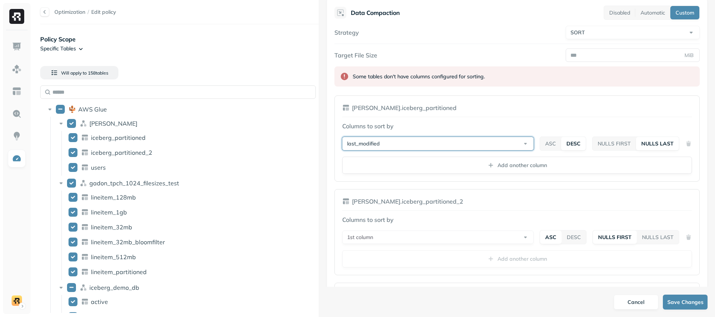
scroll to position [181, 0]
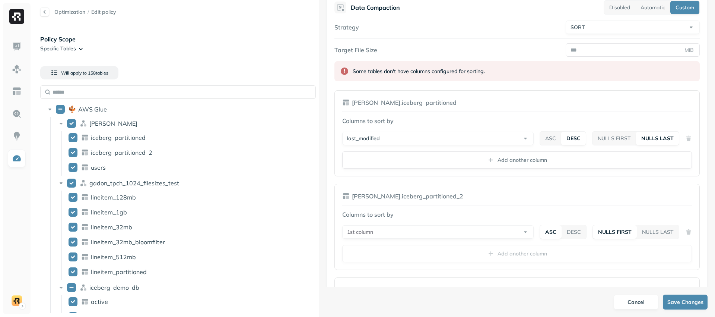
click at [684, 138] on div "last_modified ASC DESC NULLS FIRST NULLS LAST" at bounding box center [517, 138] width 350 height 14
click at [687, 140] on div "last_modified ASC DESC NULLS FIRST NULLS LAST" at bounding box center [517, 138] width 350 height 14
click at [497, 138] on button "last_modified" at bounding box center [437, 137] width 191 height 13
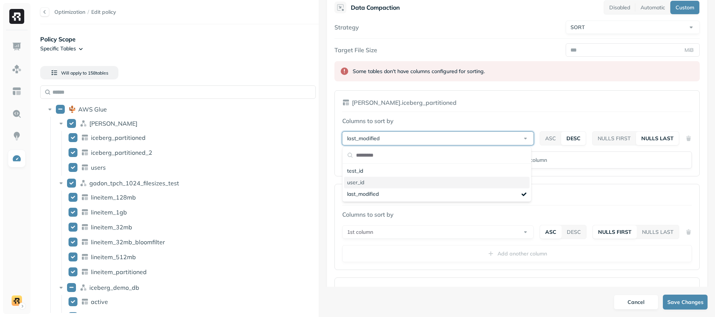
click at [407, 181] on div "user_id" at bounding box center [436, 183] width 185 height 12
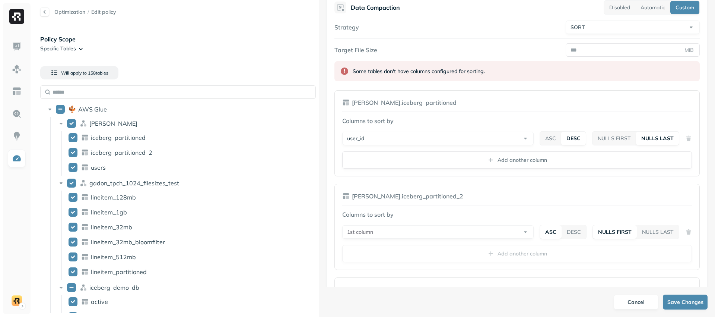
click at [687, 137] on div "user_id ASC DESC NULLS FIRST NULLS LAST" at bounding box center [517, 138] width 350 height 14
click at [680, 139] on div "user_id ASC DESC NULLS FIRST NULLS LAST" at bounding box center [517, 138] width 350 height 14
click at [687, 139] on div "user_id ASC DESC NULLS FIRST NULLS LAST" at bounding box center [517, 138] width 350 height 14
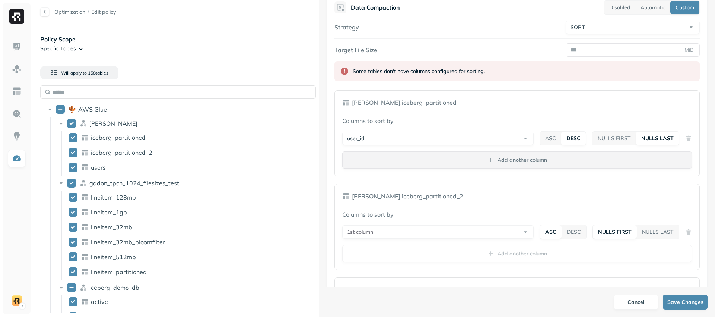
click at [642, 155] on button "Add another column" at bounding box center [517, 159] width 350 height 17
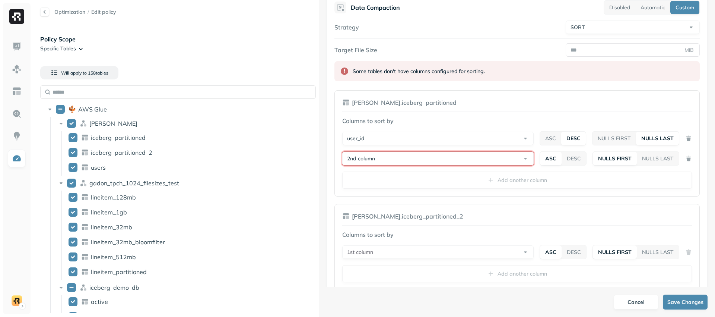
click at [521, 158] on button "2nd column" at bounding box center [437, 158] width 191 height 13
click at [438, 193] on div "test_id" at bounding box center [436, 191] width 185 height 12
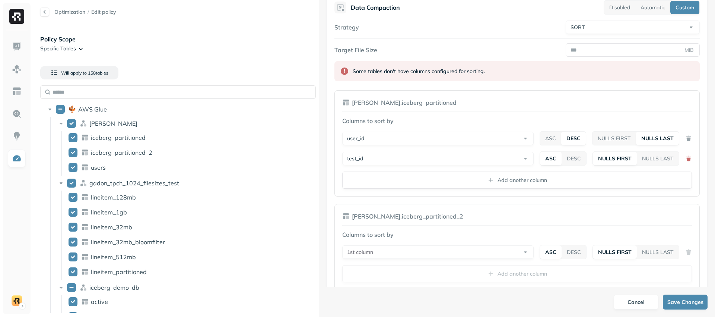
click at [685, 159] on button "button" at bounding box center [688, 158] width 7 height 10
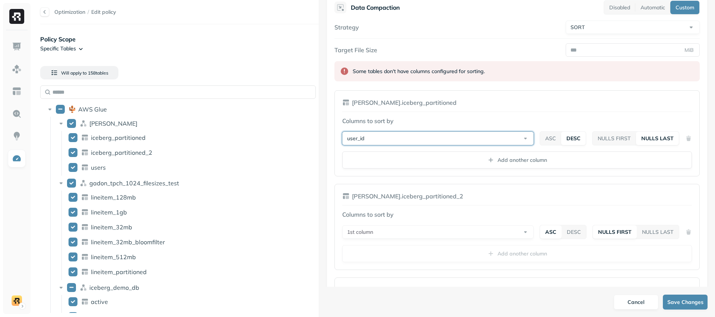
click at [519, 135] on button "user_id" at bounding box center [437, 137] width 191 height 13
click at [470, 192] on div "last_modified" at bounding box center [436, 194] width 185 height 12
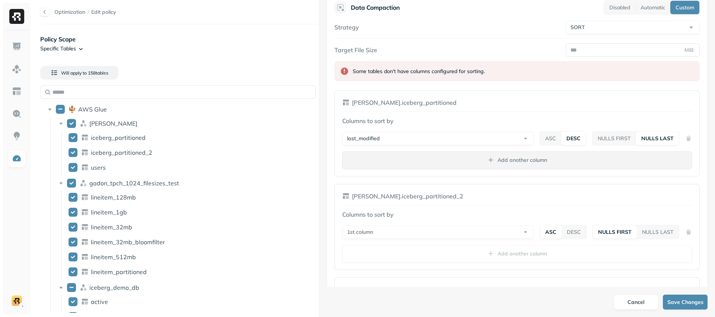
click at [538, 165] on button "Add another column" at bounding box center [517, 159] width 350 height 17
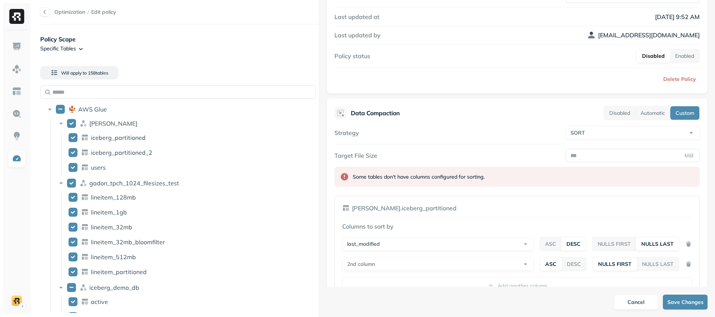
scroll to position [76, 0]
click at [647, 116] on button "Automatic" at bounding box center [652, 112] width 35 height 13
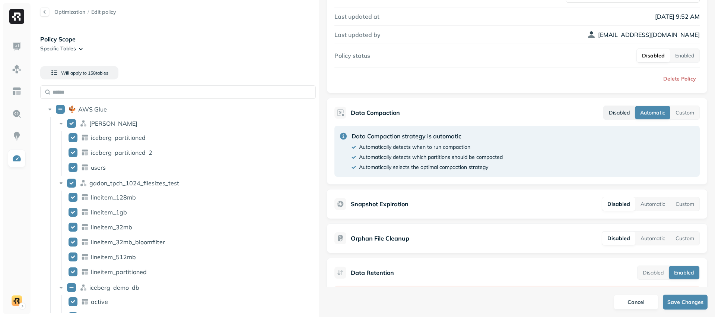
click at [621, 116] on button "Disabled" at bounding box center [619, 112] width 31 height 13
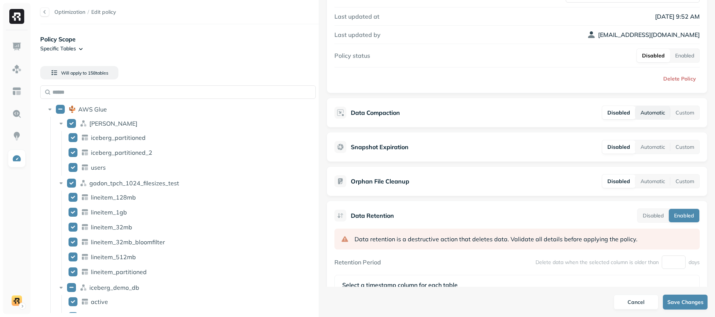
click at [642, 114] on button "Automatic" at bounding box center [652, 112] width 35 height 13
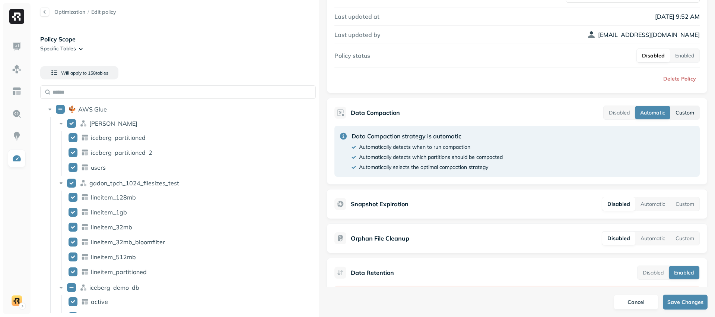
click at [673, 114] on button "Custom" at bounding box center [684, 112] width 29 height 13
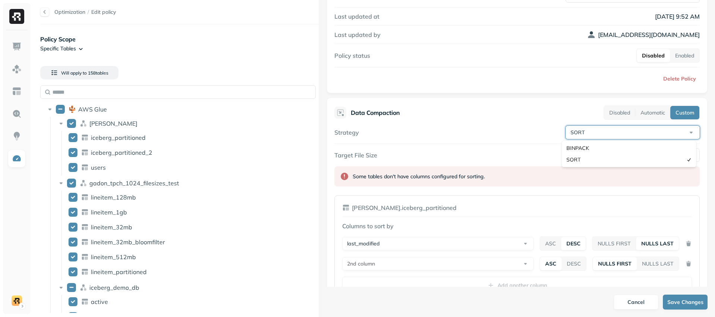
click at [670, 133] on html "Optimization / Edit policy Policy Scope Specific Tables Will apply to 158 table…" at bounding box center [357, 158] width 715 height 317
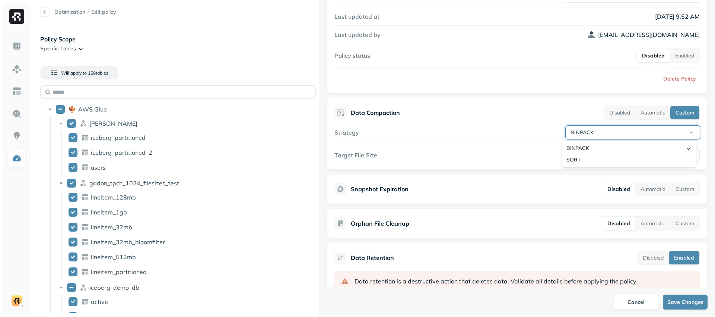
click at [609, 135] on html "Optimization / Edit policy Policy Scope Specific Tables Will apply to 158 table…" at bounding box center [357, 158] width 715 height 317
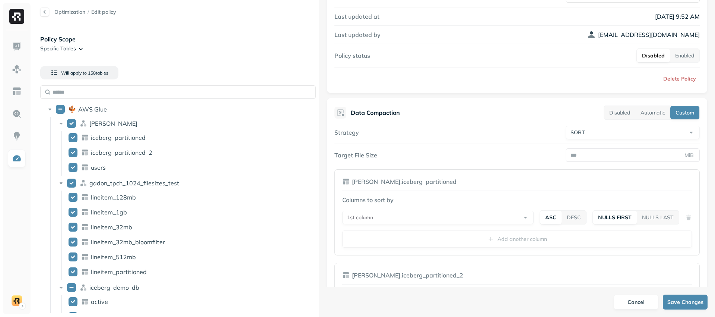
click at [597, 135] on html "Optimization / Edit policy Policy Scope Specific Tables Will apply to 158 table…" at bounding box center [357, 158] width 715 height 317
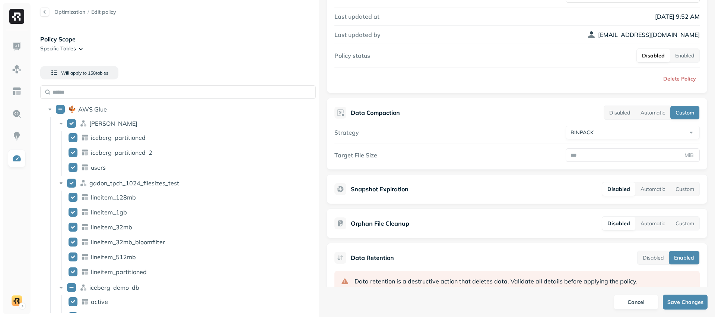
click at [588, 138] on html "Optimization / Edit policy Policy Scope Specific Tables Will apply to 158 table…" at bounding box center [357, 158] width 715 height 317
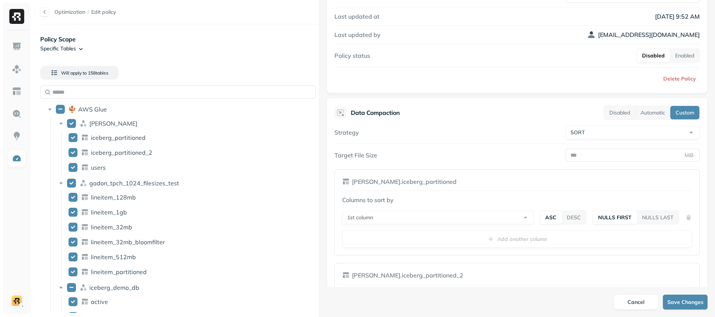
click at [633, 133] on html "Optimization / Edit policy Policy Scope Specific Tables Will apply to 158 table…" at bounding box center [357, 158] width 715 height 317
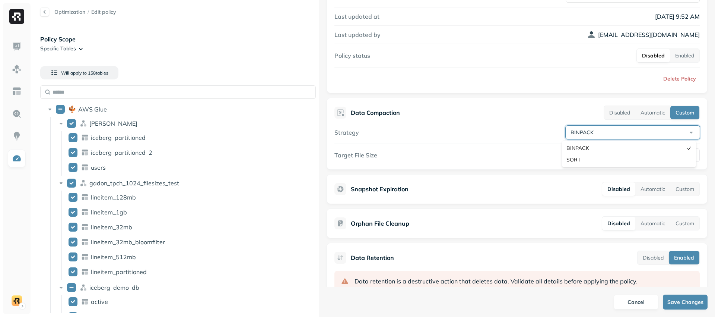
click at [589, 135] on html "Optimization / Edit policy Policy Scope Specific Tables Will apply to 158 table…" at bounding box center [357, 158] width 715 height 317
click at [567, 131] on html "Optimization / Edit policy Policy Scope Specific Tables Will apply to 158 table…" at bounding box center [357, 158] width 715 height 317
select select "****"
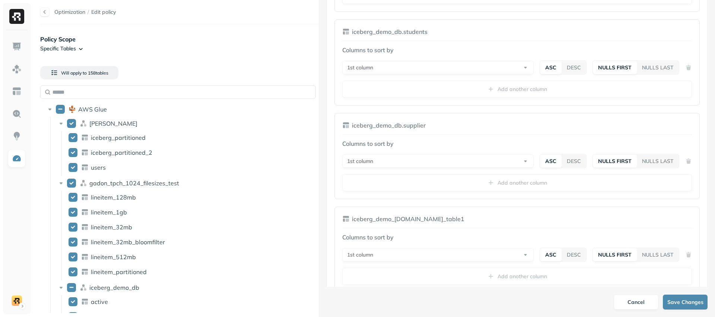
scroll to position [6061, 0]
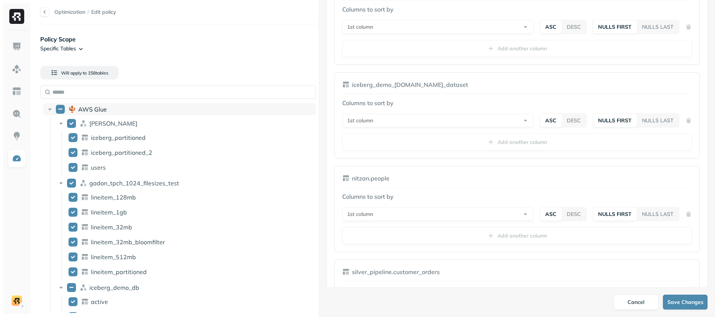
click at [63, 108] on button "AWS Glue" at bounding box center [60, 109] width 9 height 9
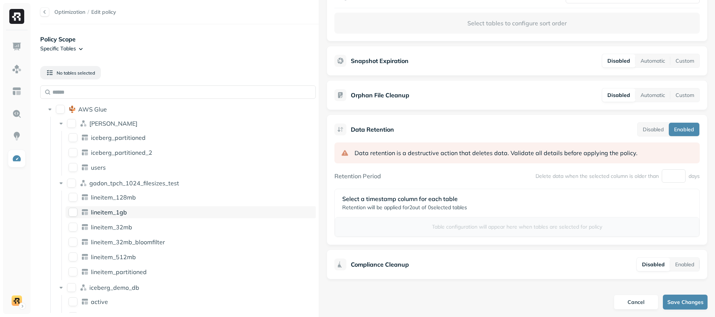
click at [73, 198] on button "lineitem_128mb" at bounding box center [73, 197] width 9 height 9
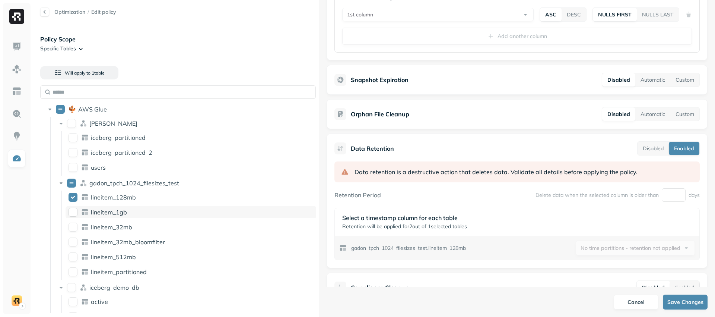
scroll to position [301, 0]
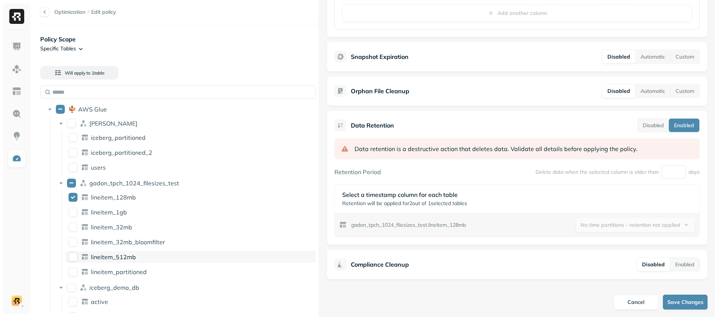
click at [71, 257] on button "lineitem_512mb" at bounding box center [73, 256] width 9 height 9
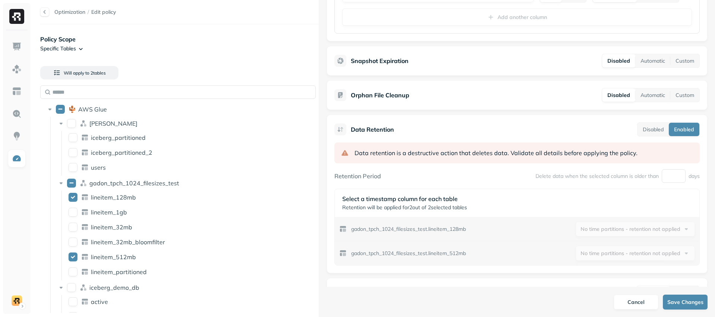
scroll to position [419, 0]
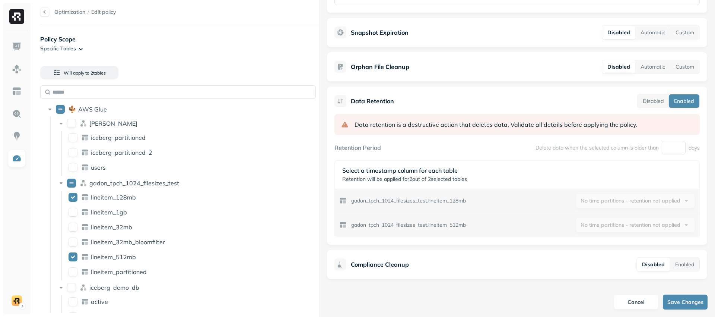
drag, startPoint x: 668, startPoint y: 147, endPoint x: 652, endPoint y: 149, distance: 15.8
click at [652, 149] on div "Delete data when the selected column is older than * days" at bounding box center [617, 147] width 164 height 13
click at [644, 149] on p "Delete data when the selected column is older than" at bounding box center [596, 147] width 123 height 7
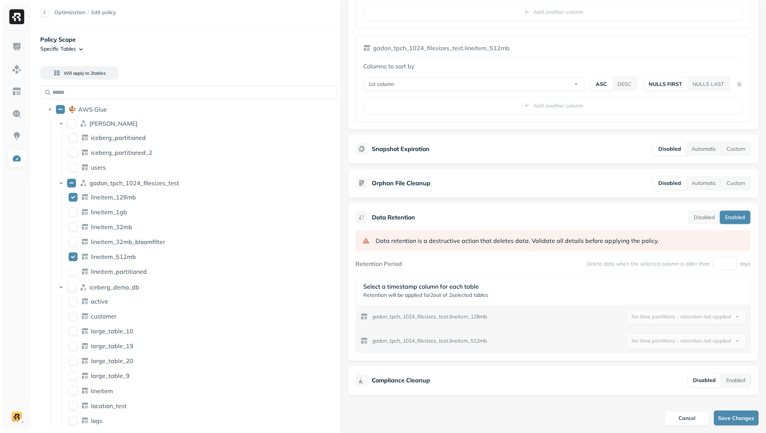
scroll to position [302, 0]
click at [74, 314] on button "customer" at bounding box center [73, 316] width 9 height 9
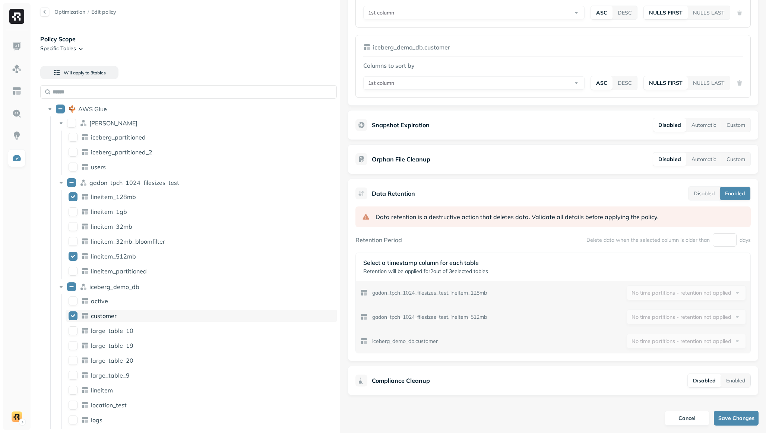
scroll to position [419, 0]
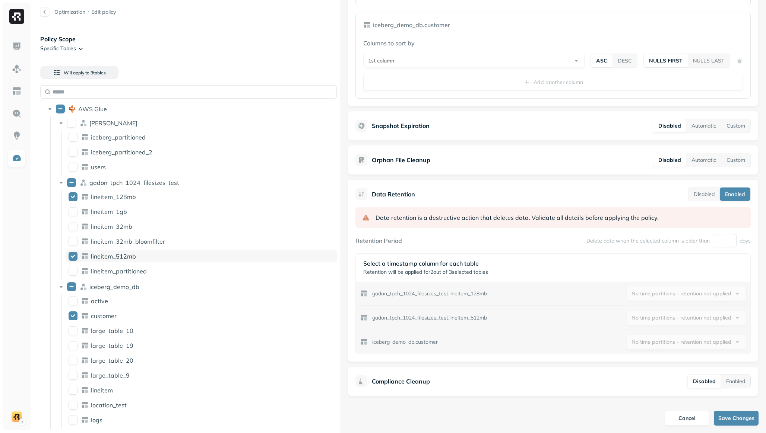
click at [73, 257] on button "lineitem_512mb" at bounding box center [73, 256] width 9 height 9
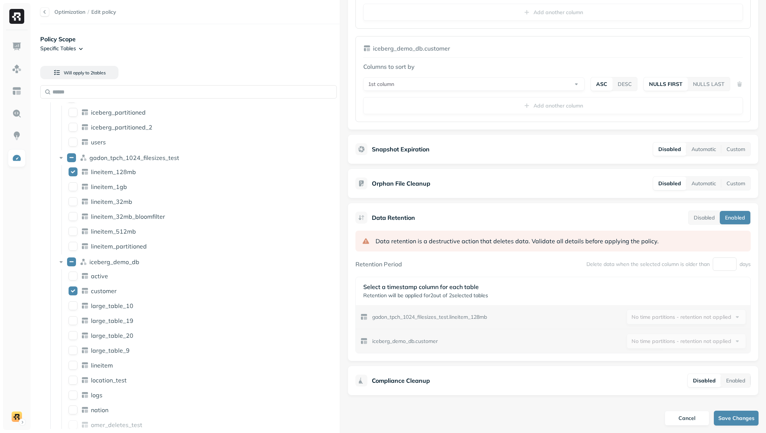
scroll to position [30, 0]
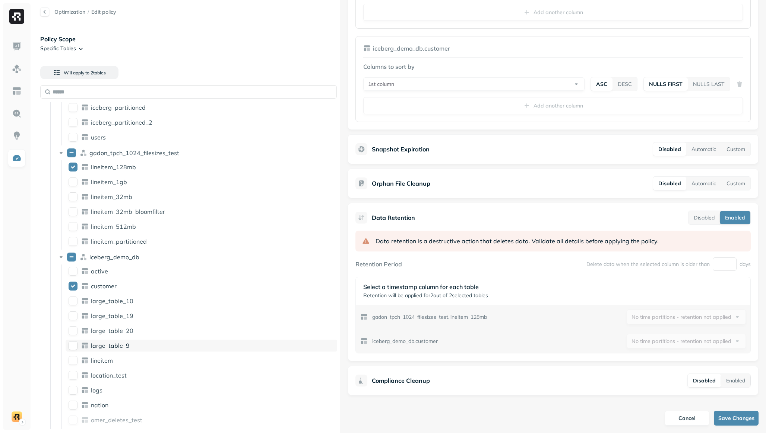
click at [74, 316] on button "large_table_9" at bounding box center [73, 345] width 9 height 9
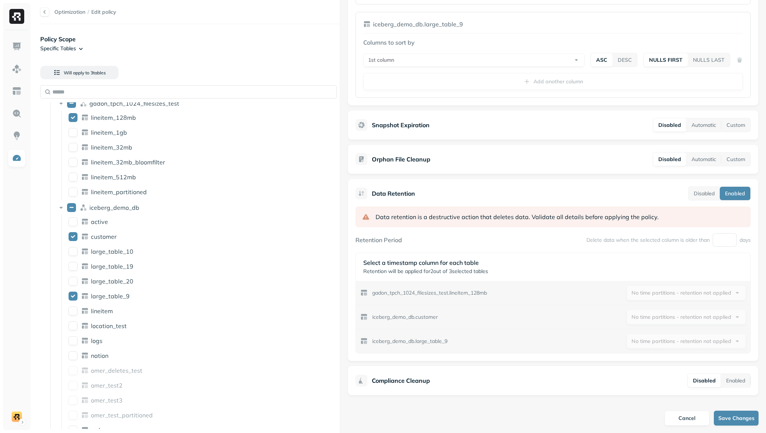
scroll to position [88, 0]
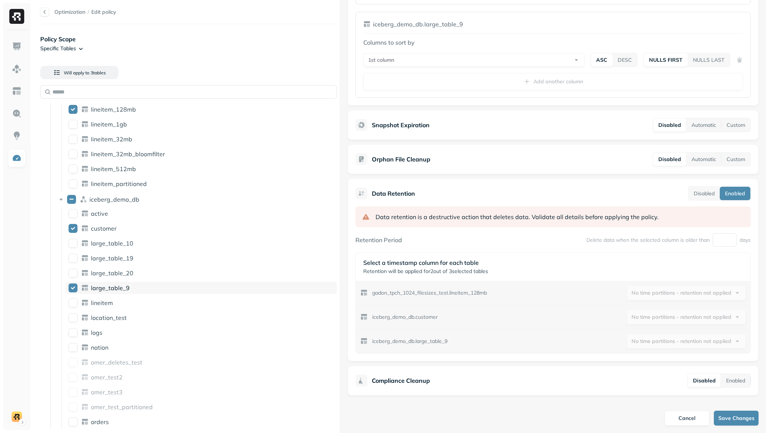
click at [73, 288] on button "large_table_9" at bounding box center [73, 288] width 9 height 9
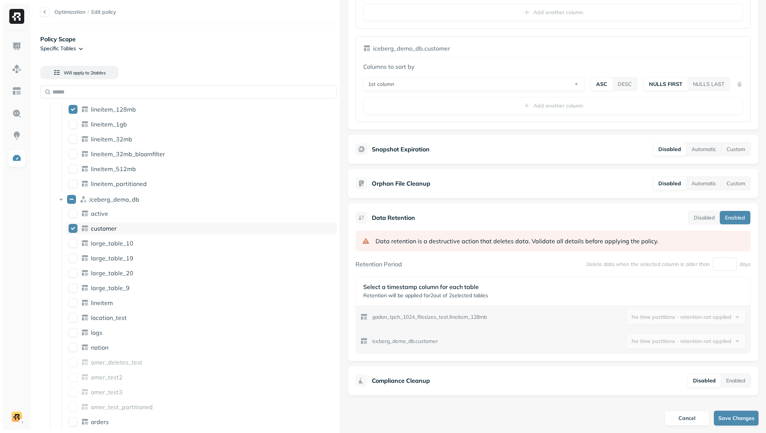
click at [71, 227] on button "customer" at bounding box center [73, 228] width 9 height 9
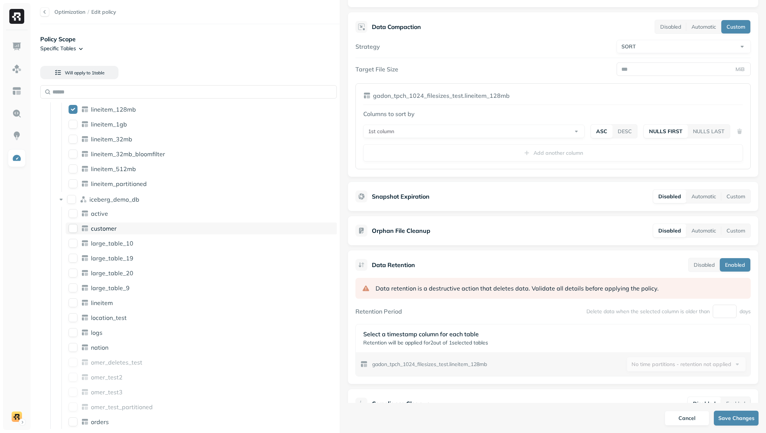
scroll to position [184, 0]
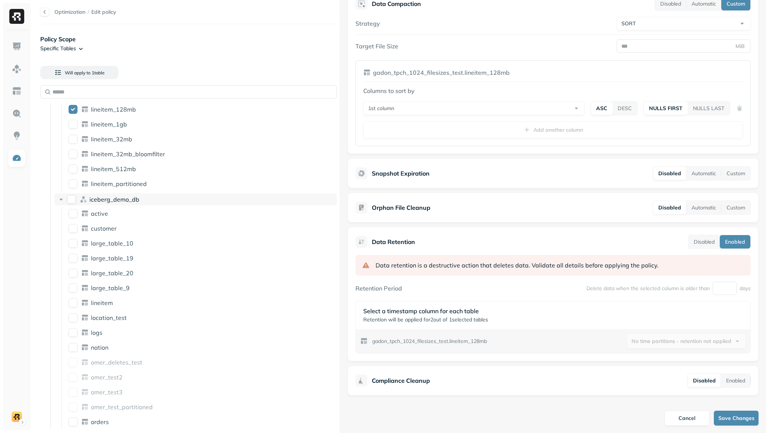
click at [60, 200] on icon at bounding box center [60, 199] width 7 height 7
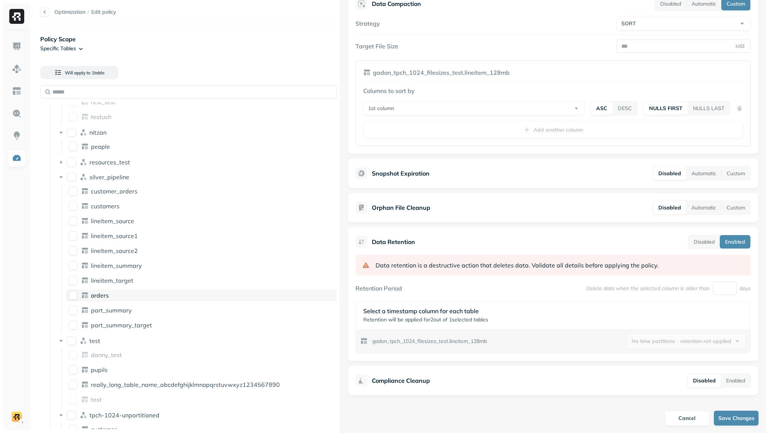
scroll to position [267, 0]
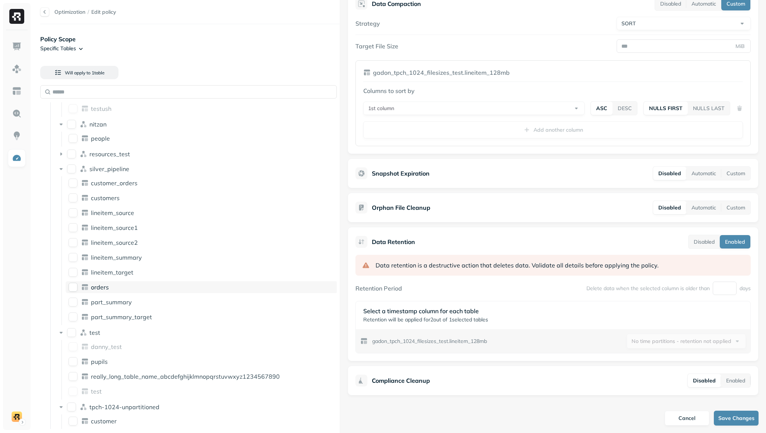
click at [73, 287] on button "orders" at bounding box center [73, 287] width 9 height 9
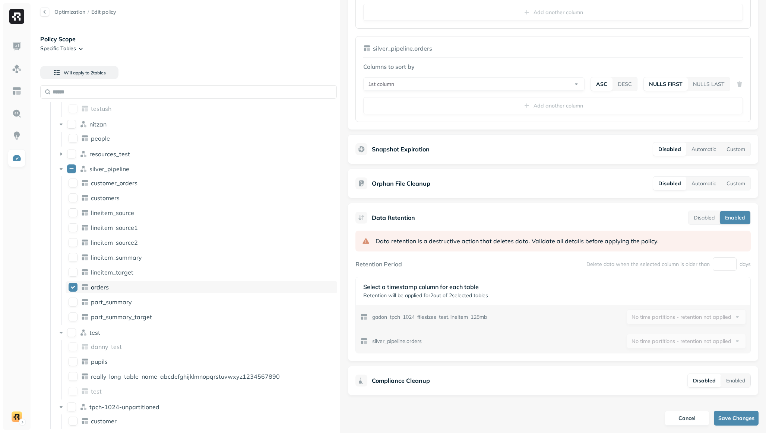
click at [73, 287] on button "orders" at bounding box center [73, 287] width 9 height 9
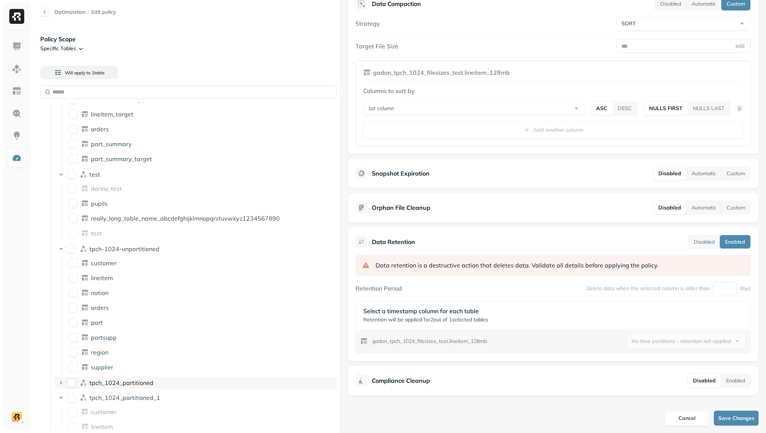
scroll to position [521, 0]
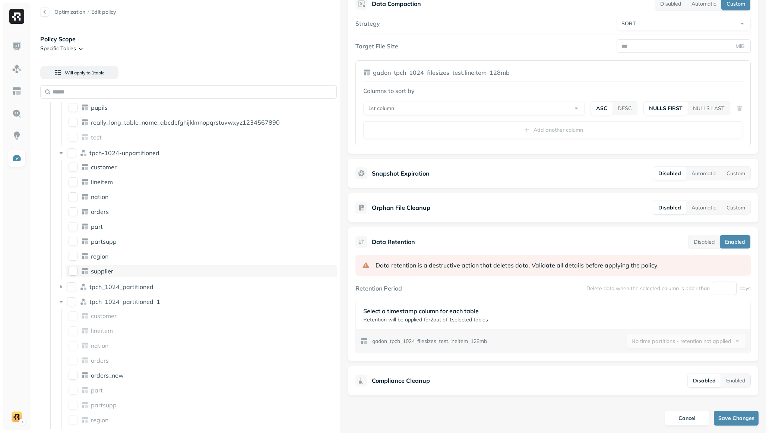
click at [74, 273] on button "supplier" at bounding box center [73, 271] width 9 height 9
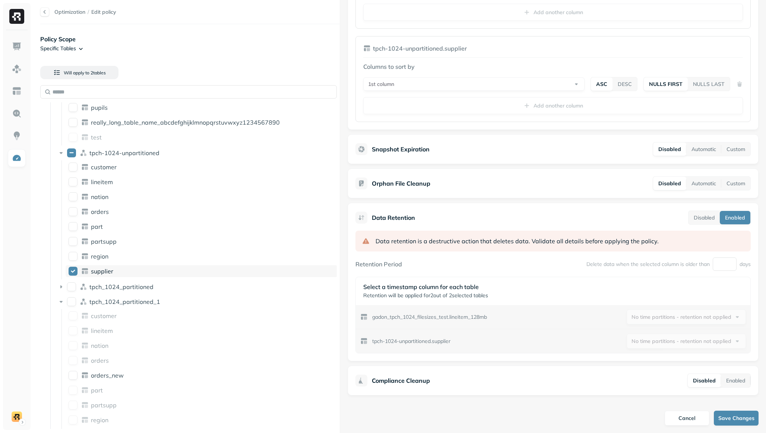
click at [73, 273] on button "supplier" at bounding box center [73, 271] width 9 height 9
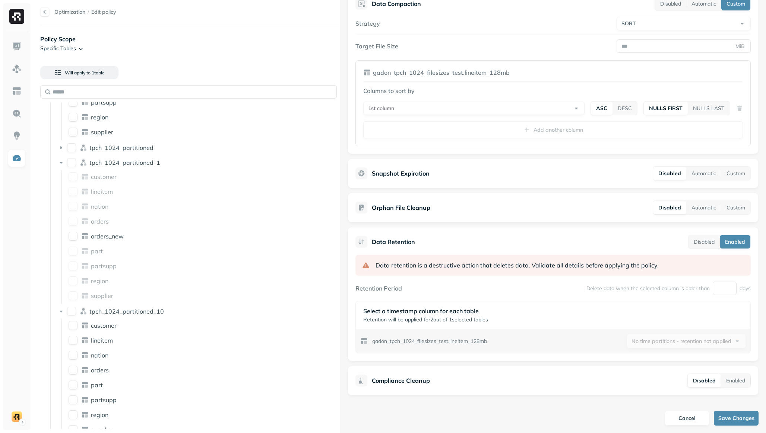
scroll to position [662, 0]
click at [74, 316] on button "customer" at bounding box center [73, 324] width 9 height 9
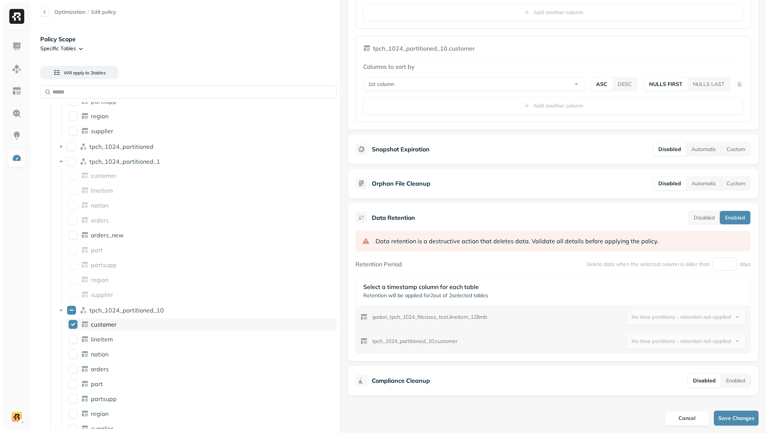
click at [74, 316] on button "customer" at bounding box center [73, 324] width 9 height 9
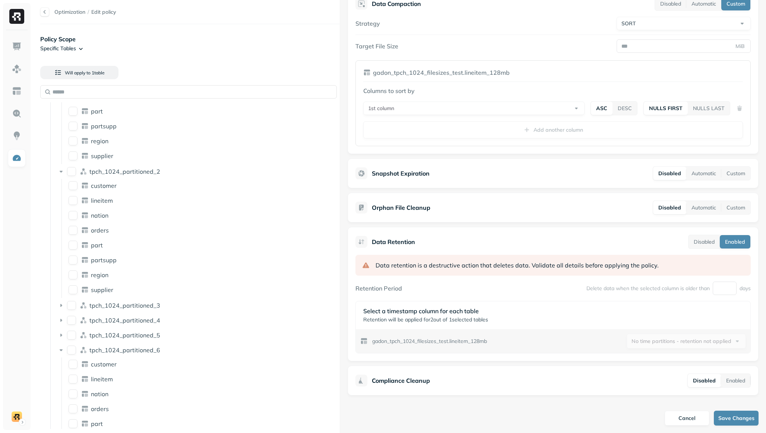
scroll to position [1805, 0]
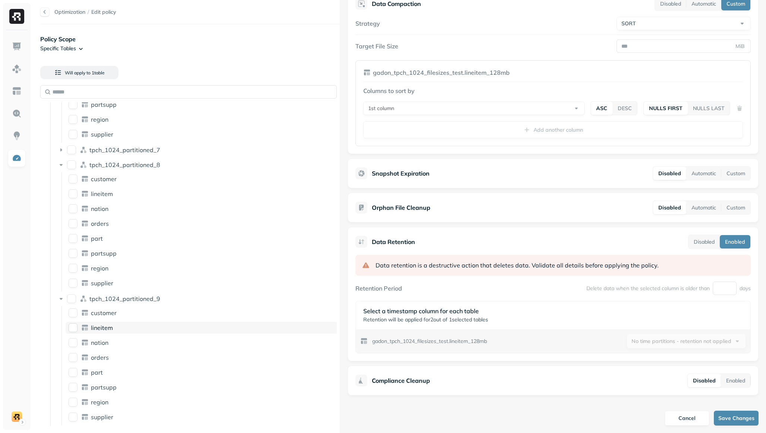
click at [74, 316] on button "lineitem" at bounding box center [73, 328] width 9 height 9
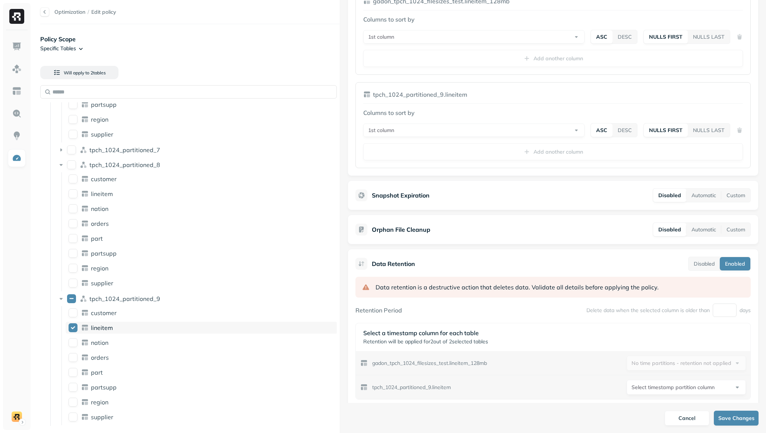
scroll to position [302, 0]
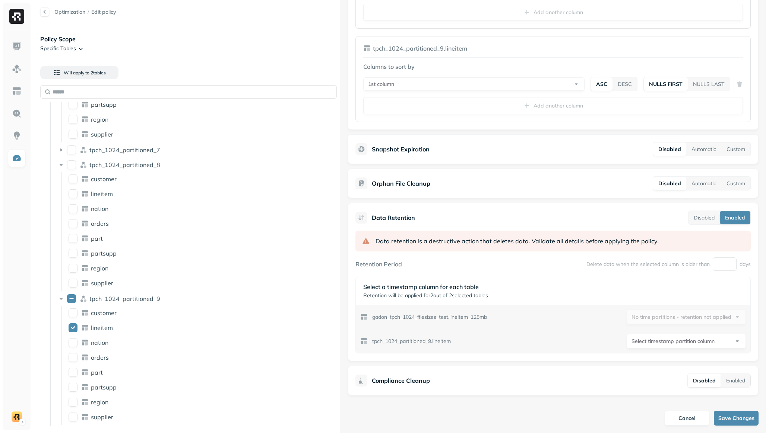
click at [659, 316] on html "Optimization / Edit policy Policy Scope Specific Tables Will apply to 2 table s…" at bounding box center [383, 216] width 766 height 433
click at [668, 316] on html "Optimization / Edit policy Policy Scope Specific Tables Will apply to 2 table s…" at bounding box center [383, 216] width 766 height 433
click at [670, 316] on html "Optimization / Edit policy Policy Scope Specific Tables Will apply to 2 table s…" at bounding box center [383, 216] width 766 height 433
click at [567, 316] on div "**********" at bounding box center [553, 342] width 394 height 24
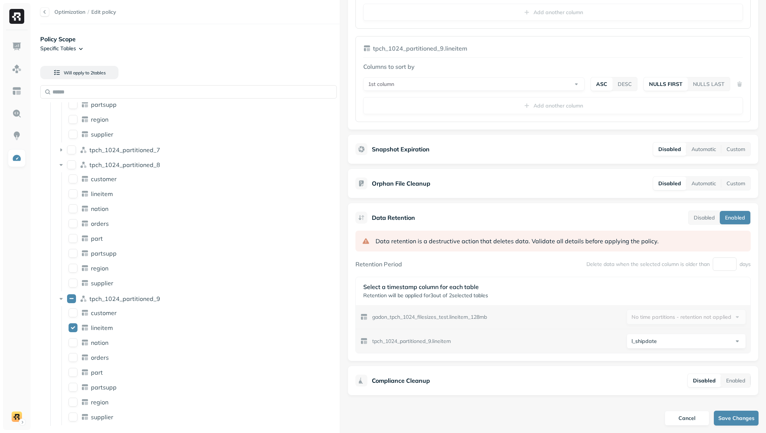
click at [646, 316] on html "Optimization / Edit policy Policy Scope Specific Tables Will apply to 2 table s…" at bounding box center [383, 216] width 766 height 433
click at [642, 316] on html "Optimization / Edit policy Policy Scope Specific Tables Will apply to 2 table s…" at bounding box center [383, 216] width 766 height 433
click at [208, 316] on div "nation" at bounding box center [213, 342] width 244 height 7
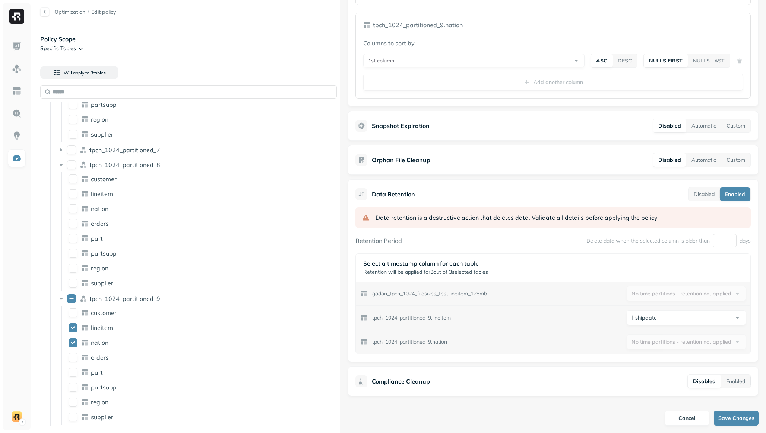
scroll to position [420, 0]
click at [71, 316] on button "nation" at bounding box center [73, 342] width 9 height 9
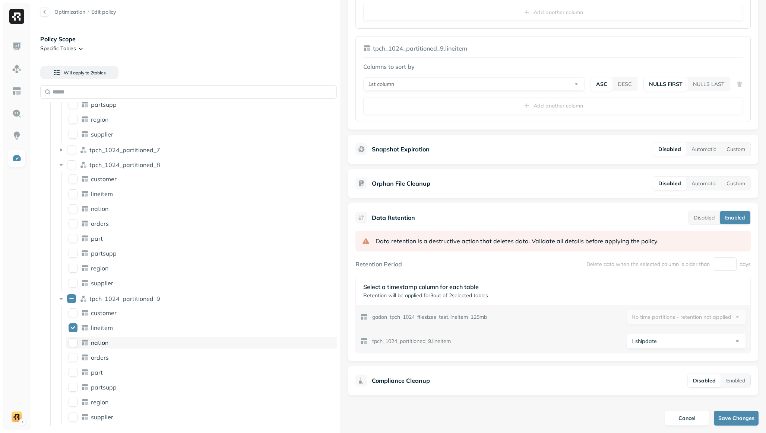
click at [71, 316] on button "nation" at bounding box center [73, 342] width 9 height 9
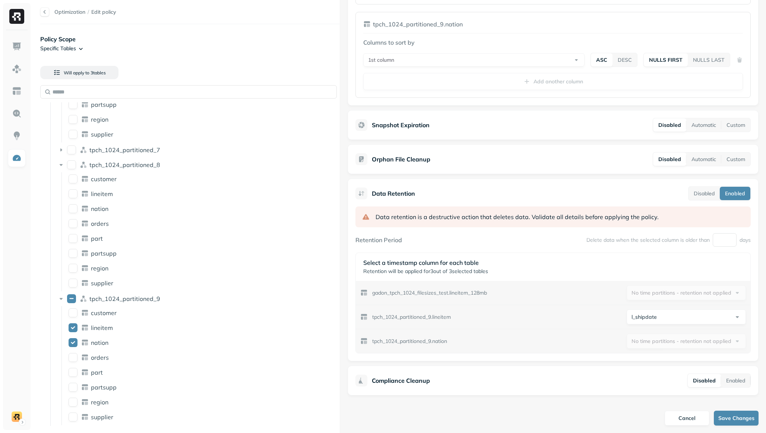
click at [654, 311] on html "Optimization / Edit policy Policy Scope Specific Tables Will apply to 3 table s…" at bounding box center [383, 216] width 766 height 433
select select "**********"
drag, startPoint x: 461, startPoint y: 318, endPoint x: 371, endPoint y: 318, distance: 90.5
click at [371, 316] on div "**********" at bounding box center [553, 317] width 394 height 24
copy p "tpch_1024_partitioned_9.lineitem"
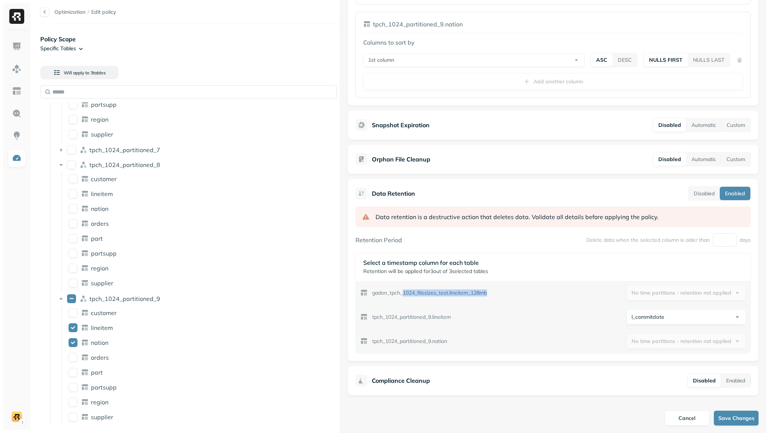
drag, startPoint x: 496, startPoint y: 294, endPoint x: 404, endPoint y: 296, distance: 92.0
click at [404, 296] on div "gadon_tpch_1024_filesizes_test.lineitem_128mb No time partitions - retention no…" at bounding box center [553, 293] width 394 height 24
copy p "1024_filesizes_test.lineitem_128mb"
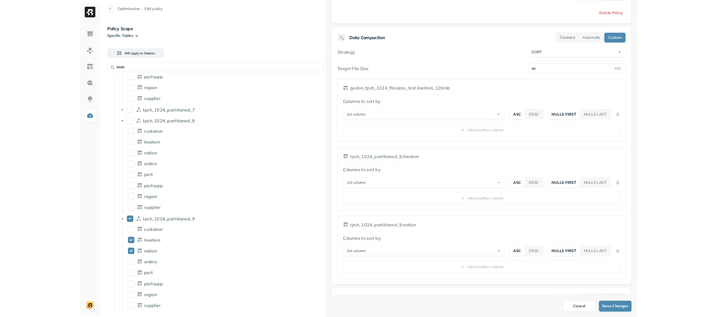
scroll to position [119, 0]
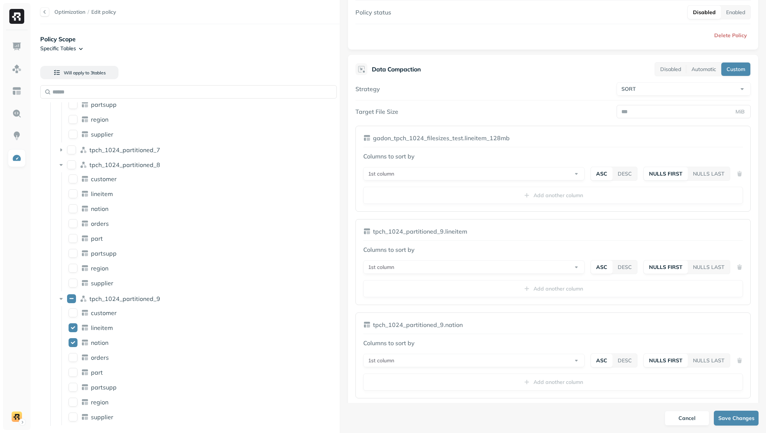
click at [451, 259] on div "Columns to sort by 1st column ASC DESC NULLS FIRST NULLS LAST Add another column" at bounding box center [552, 271] width 379 height 52
